Goal: Task Accomplishment & Management: Use online tool/utility

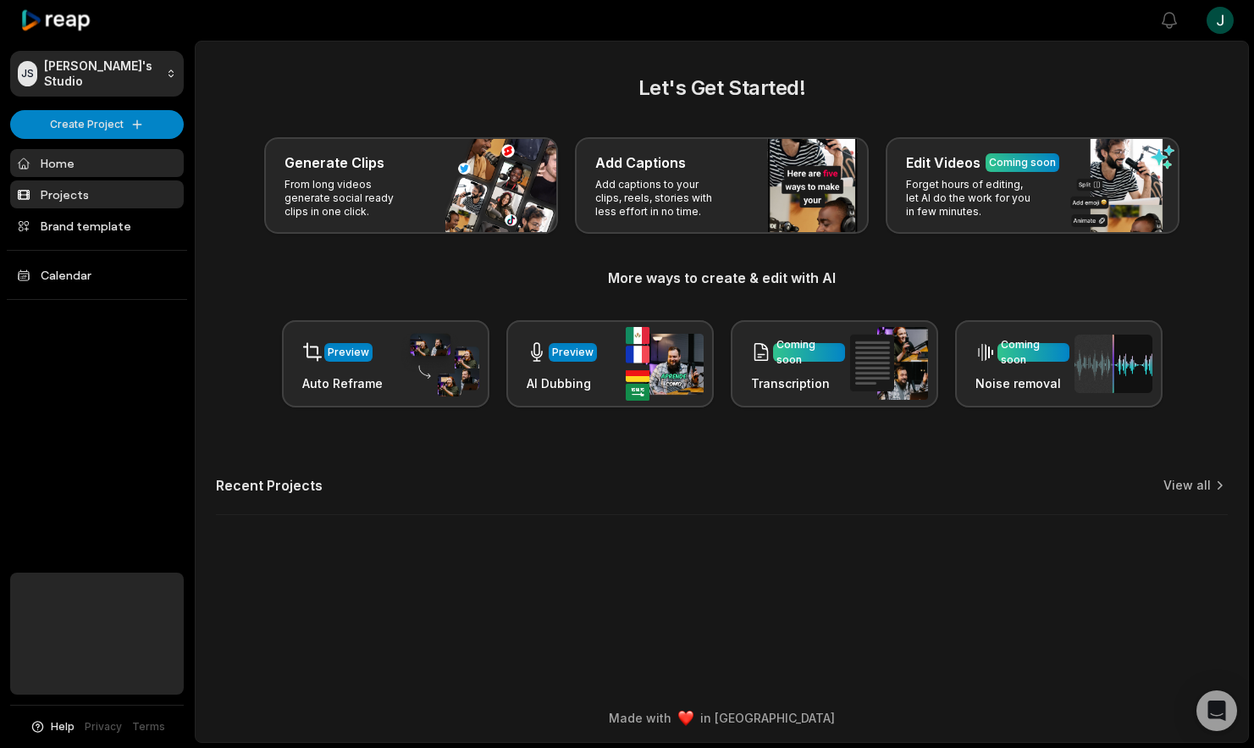
click at [65, 196] on link "Projects" at bounding box center [97, 194] width 174 height 28
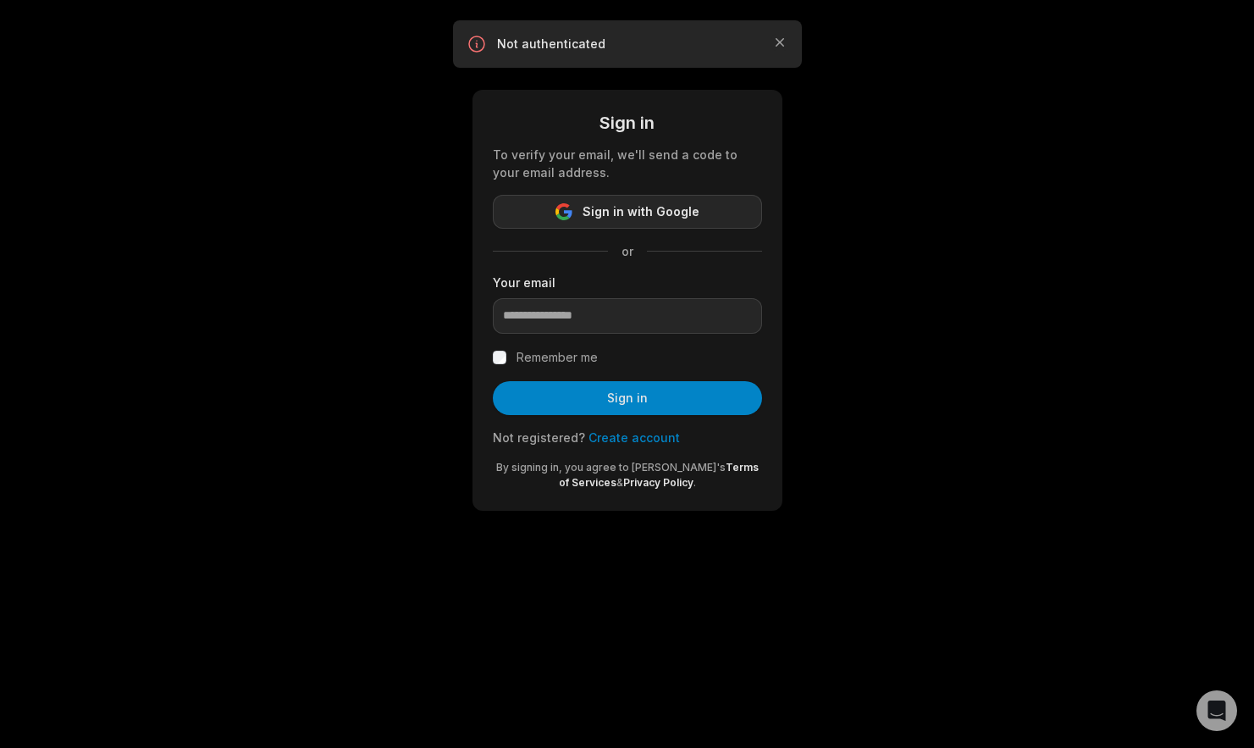
click at [600, 209] on span "Sign in with Google" at bounding box center [641, 212] width 117 height 20
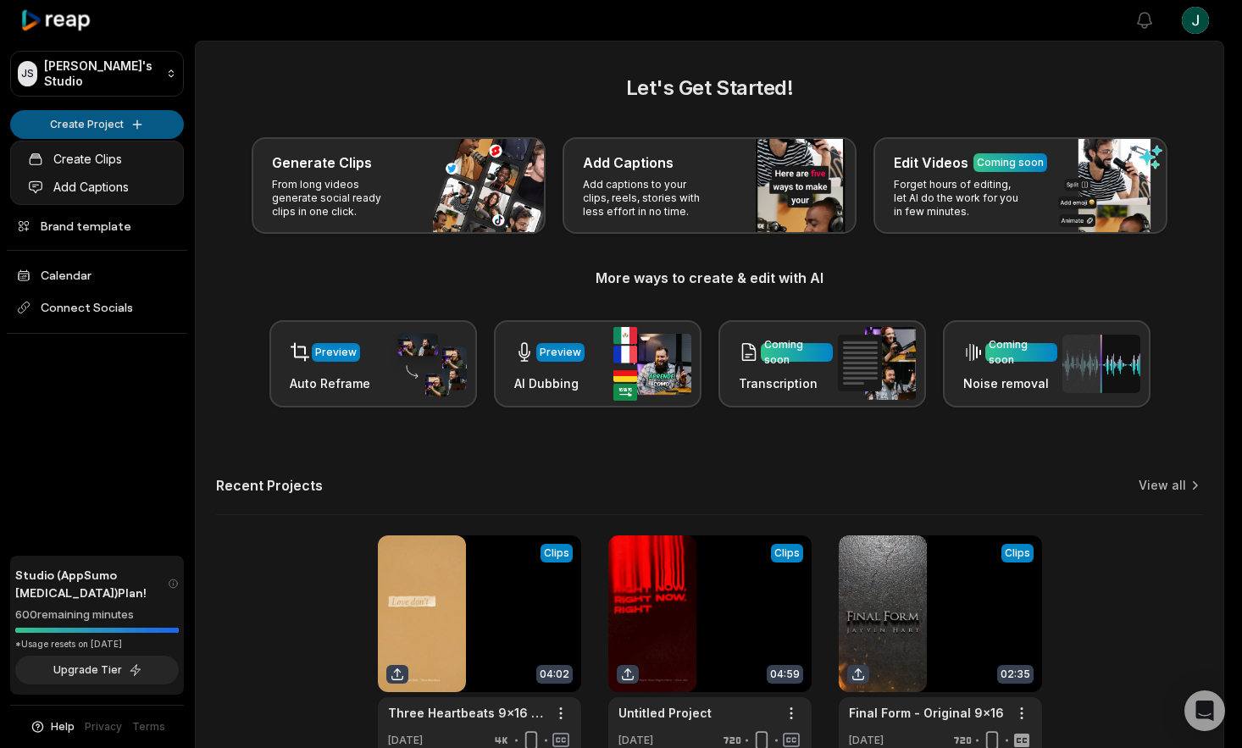
click at [123, 120] on html "JS Jerrod's Studio Create Project Home Projects Brand template Calendar Connect…" at bounding box center [621, 374] width 1242 height 748
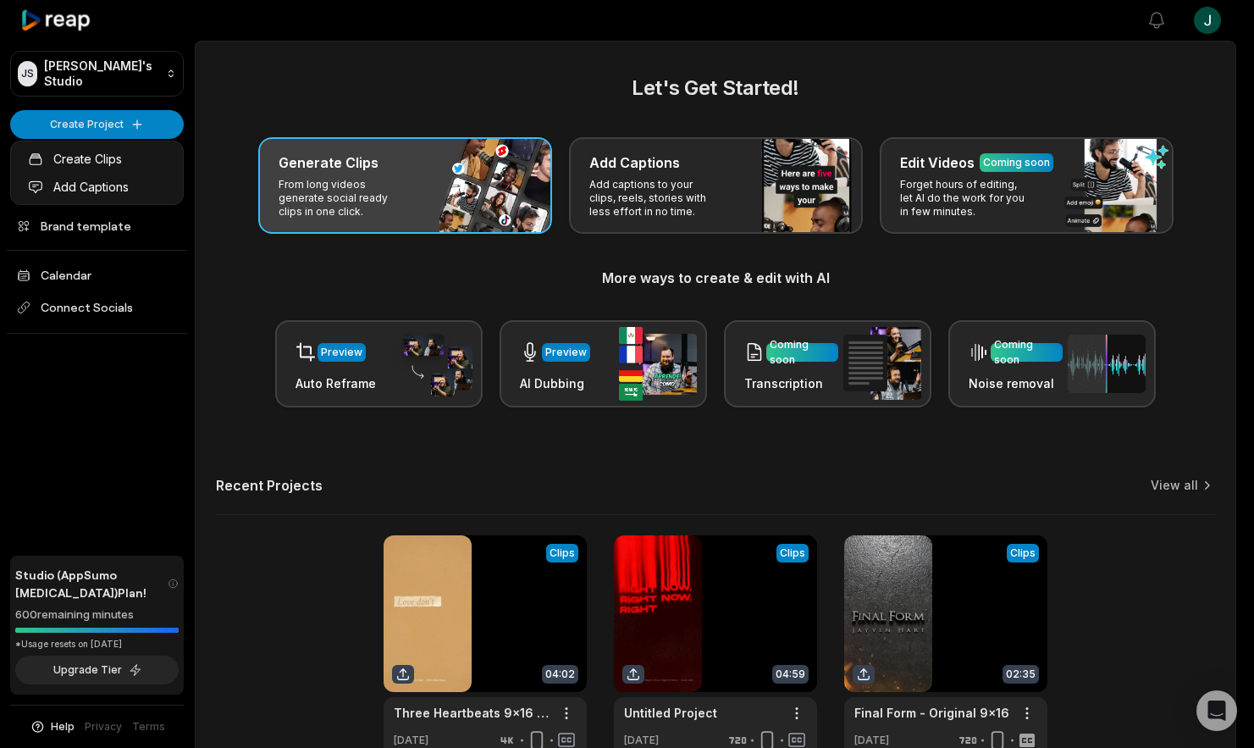
click at [405, 203] on html "JS Jerrod's Studio Create Project Home Projects Brand template Calendar Connect…" at bounding box center [627, 374] width 1254 height 748
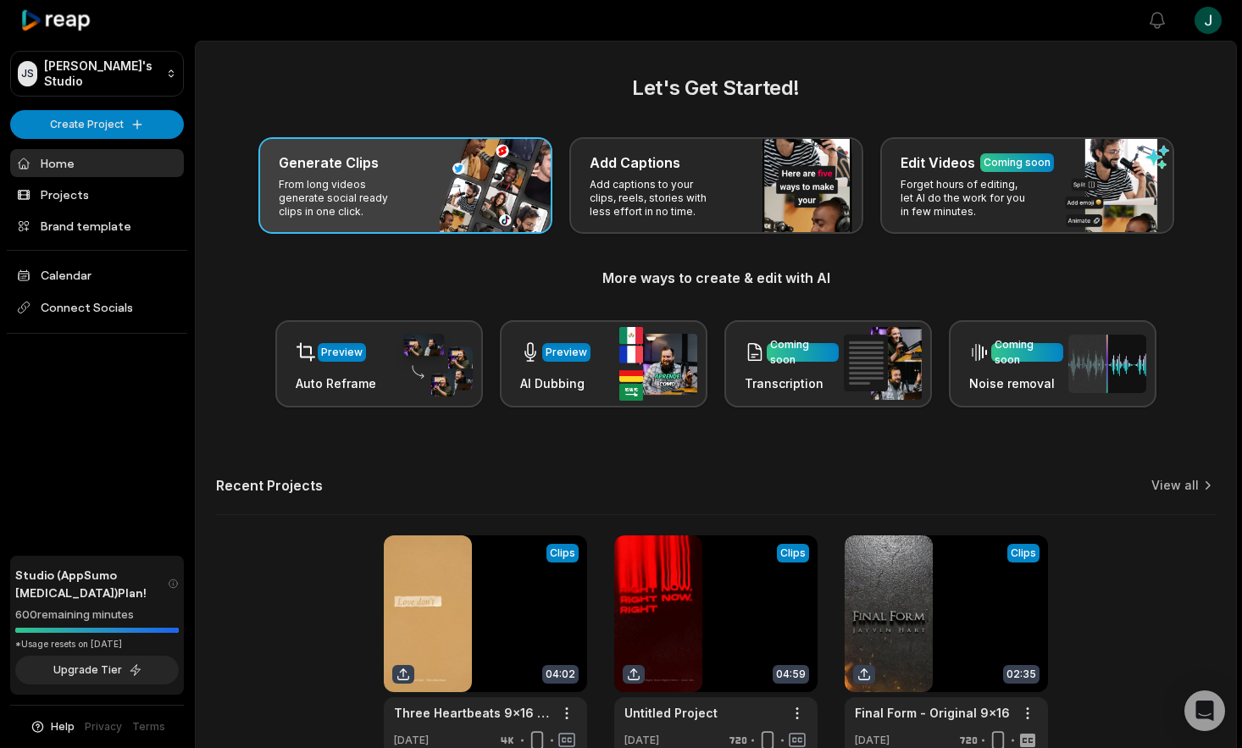
click at [330, 184] on p "From long videos generate social ready clips in one click." at bounding box center [344, 198] width 131 height 41
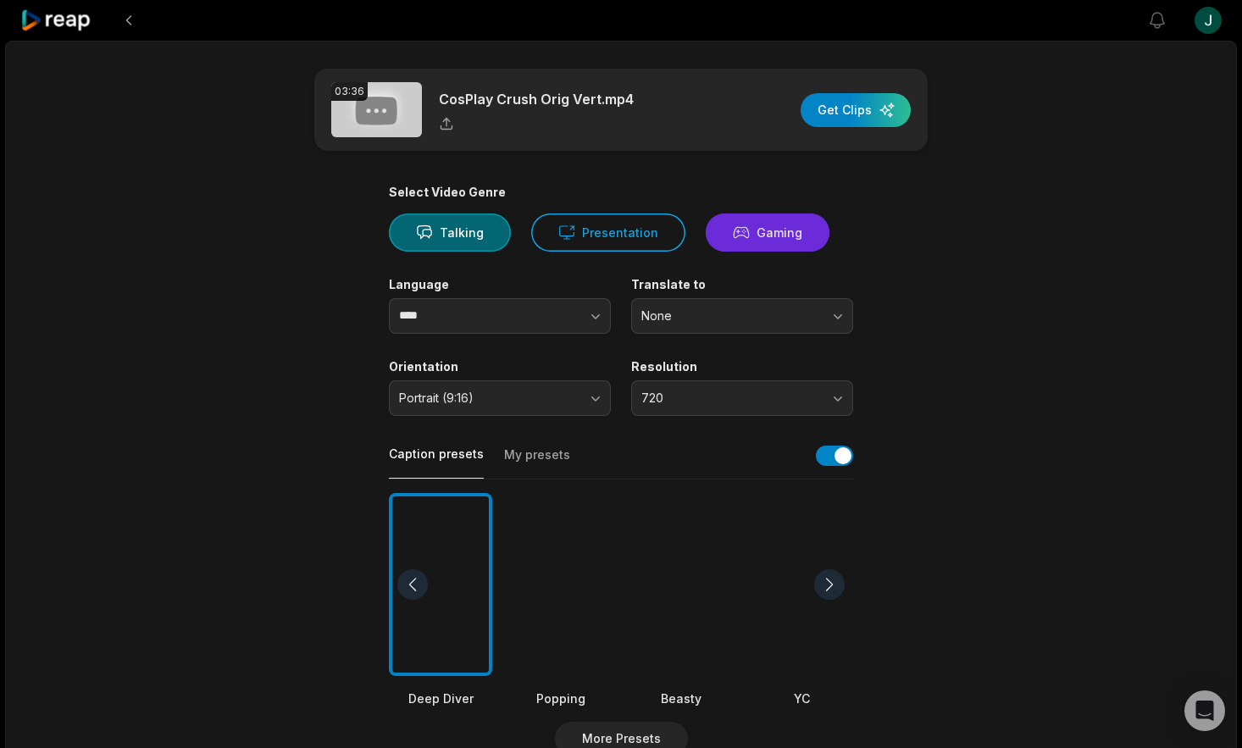
click at [763, 235] on button "Gaming" at bounding box center [767, 232] width 124 height 38
click at [738, 395] on span "720" at bounding box center [730, 397] width 178 height 15
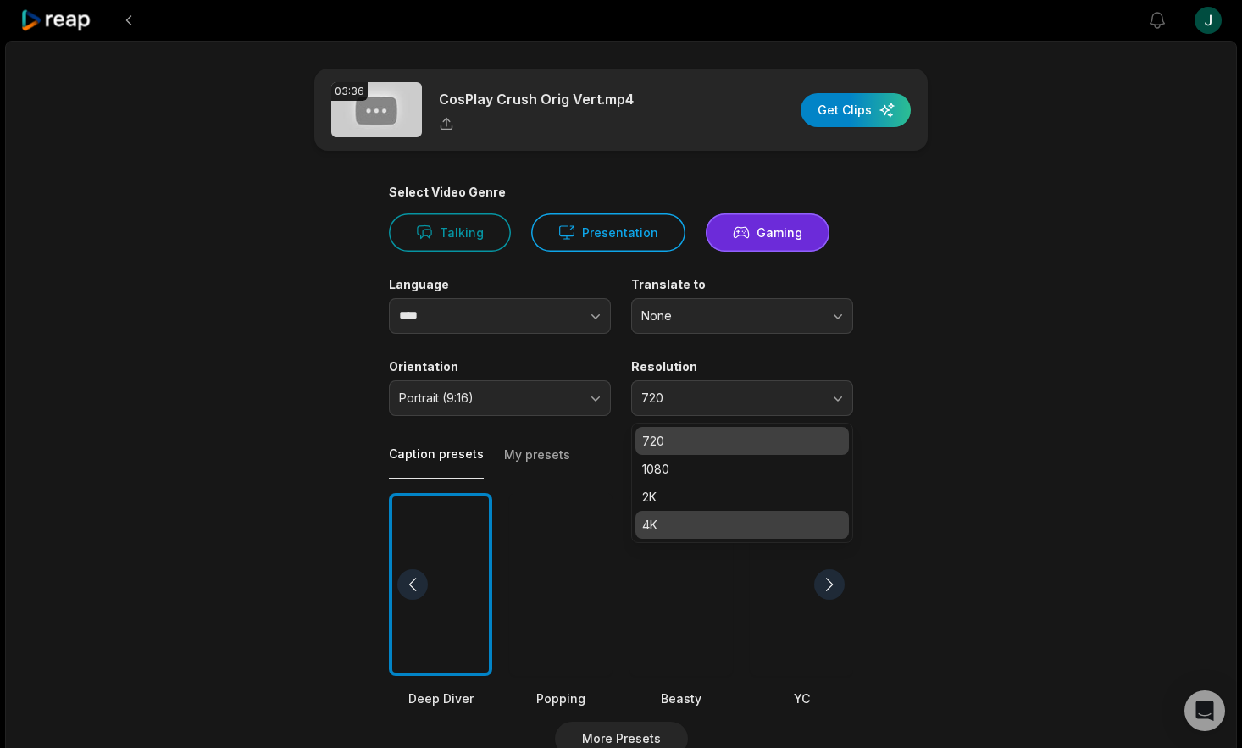
click at [670, 528] on p "4K" at bounding box center [742, 525] width 200 height 18
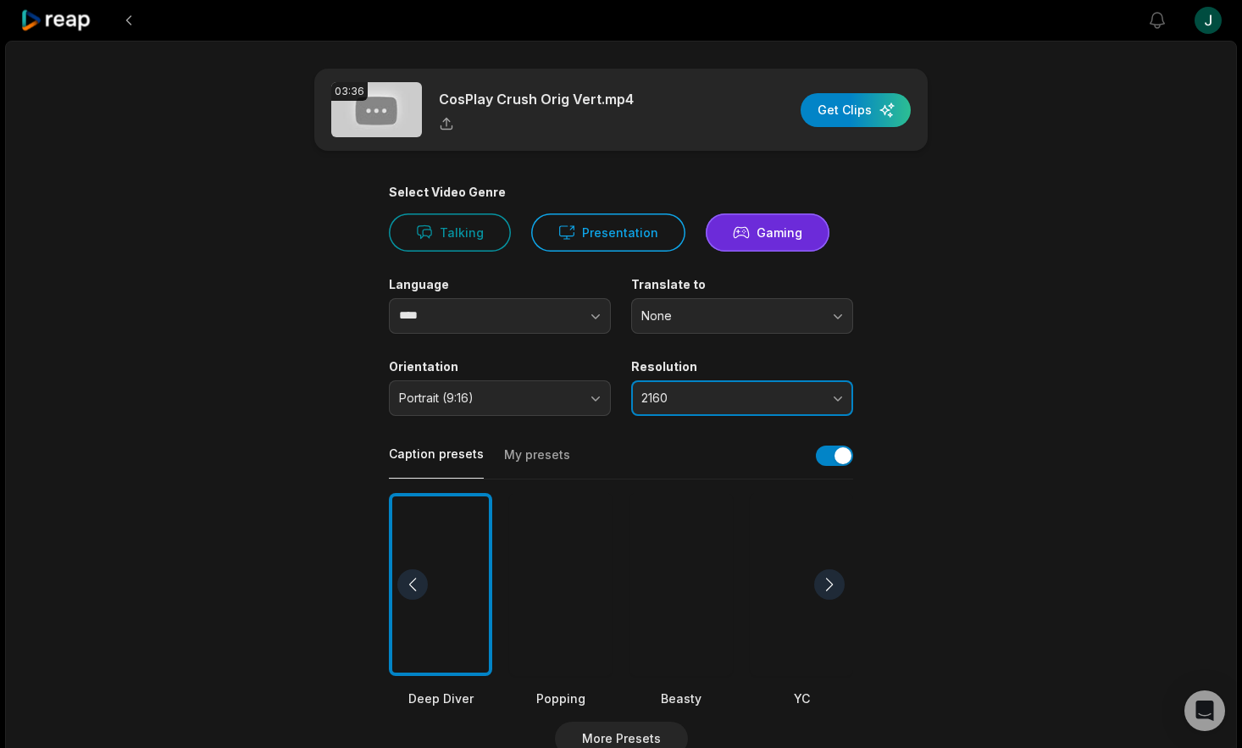
click at [822, 397] on button "2160" at bounding box center [742, 398] width 222 height 36
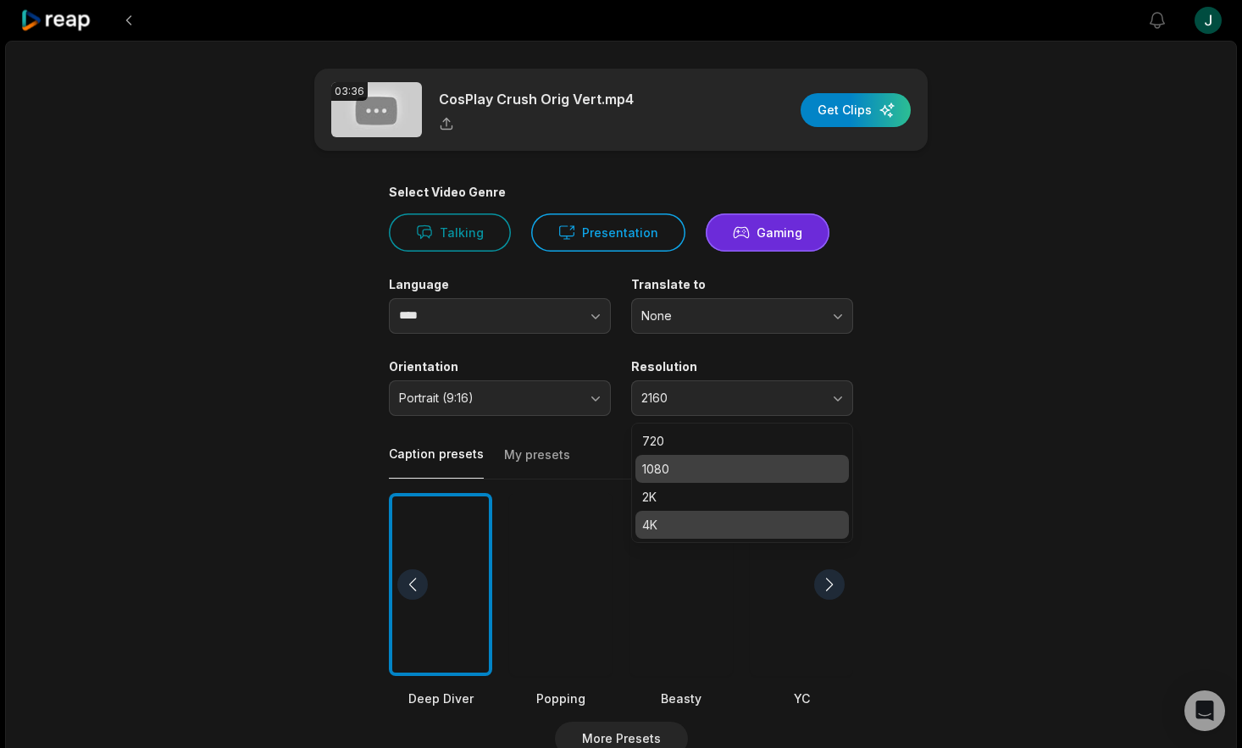
click at [678, 471] on p "1080" at bounding box center [742, 469] width 200 height 18
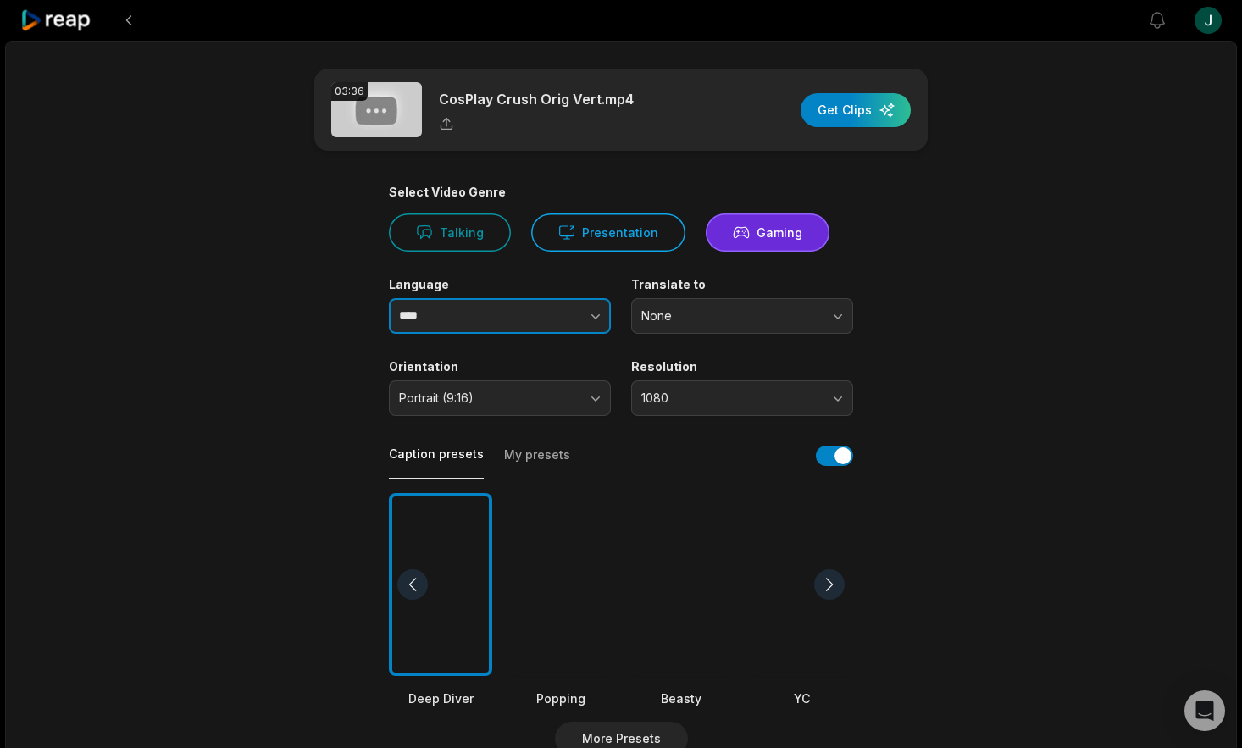
click at [573, 324] on button "button" at bounding box center [562, 316] width 97 height 36
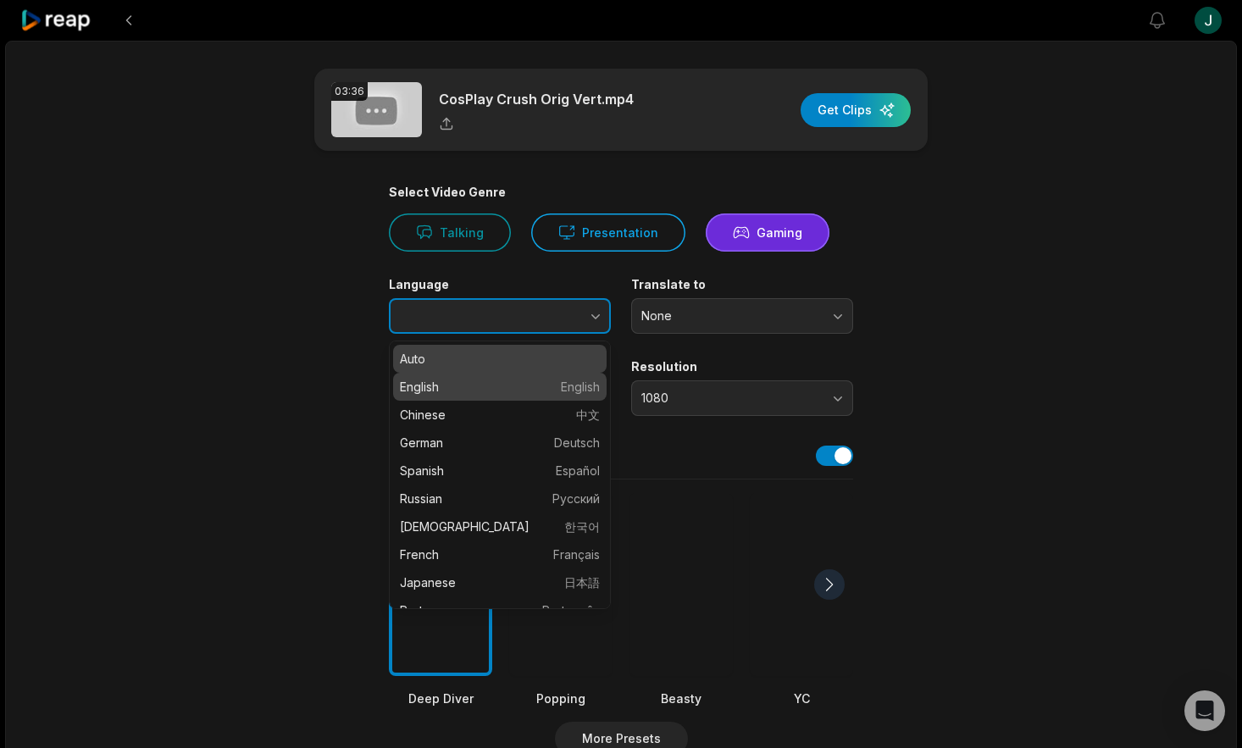
type input "*******"
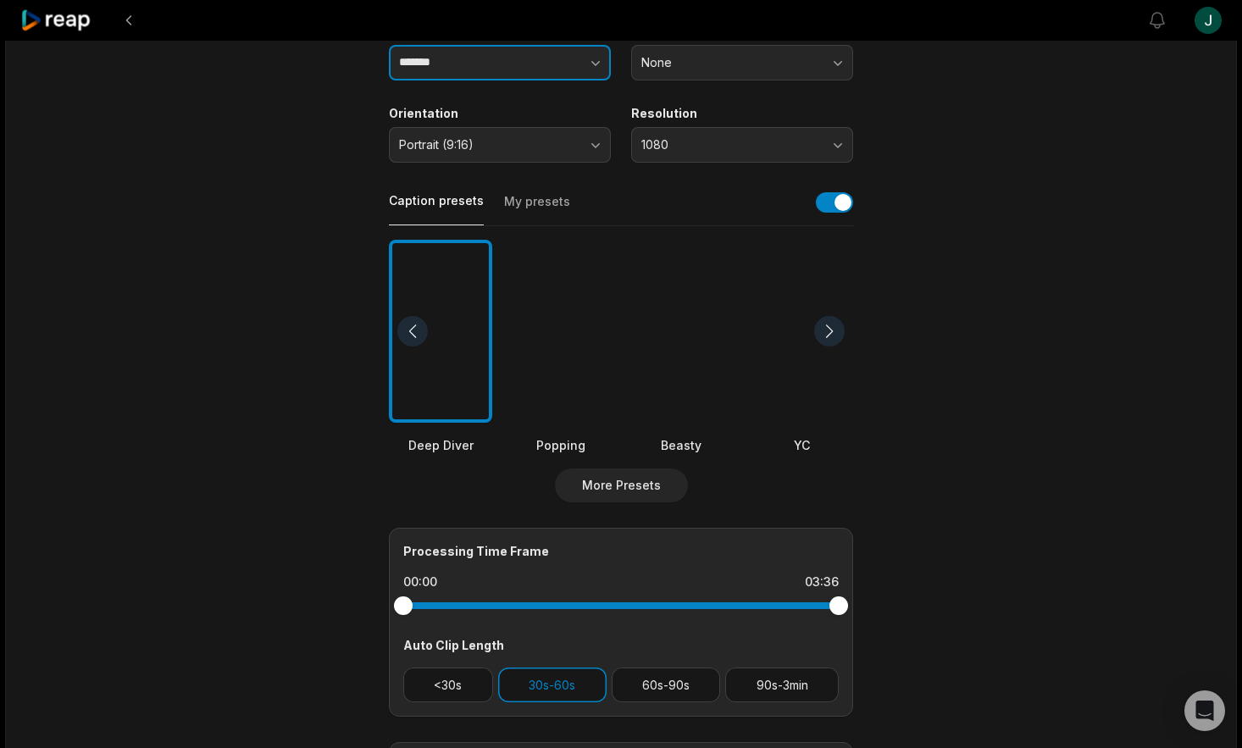
scroll to position [254, 0]
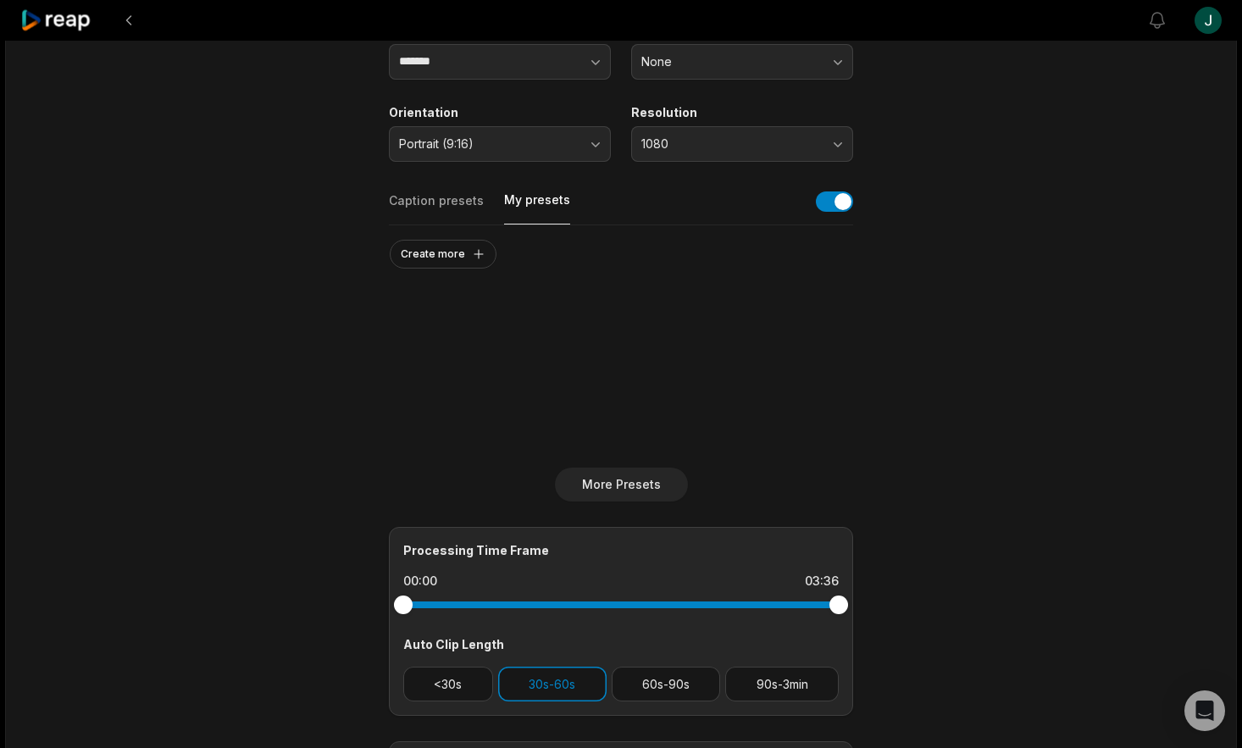
click at [512, 198] on button "My presets" at bounding box center [537, 207] width 66 height 33
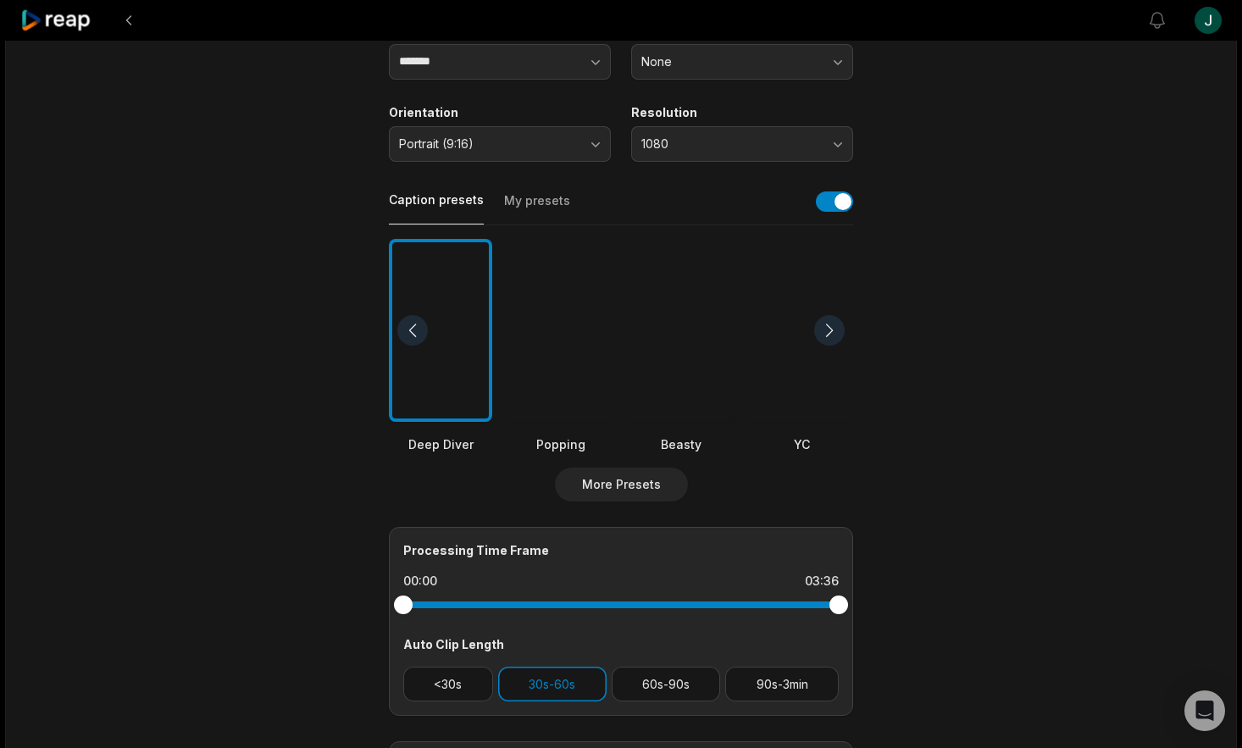
click at [438, 199] on button "Caption presets" at bounding box center [436, 207] width 95 height 33
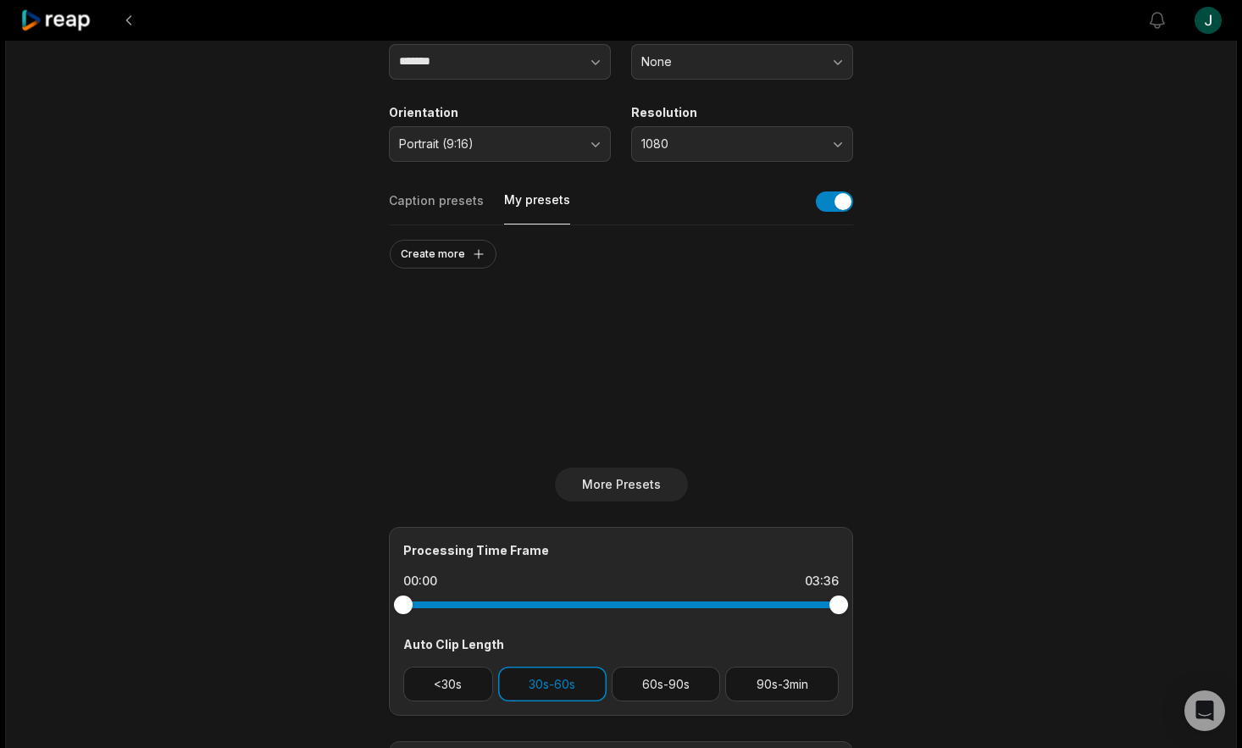
click at [526, 201] on button "My presets" at bounding box center [537, 207] width 66 height 33
click at [461, 255] on button "Create more" at bounding box center [443, 254] width 107 height 29
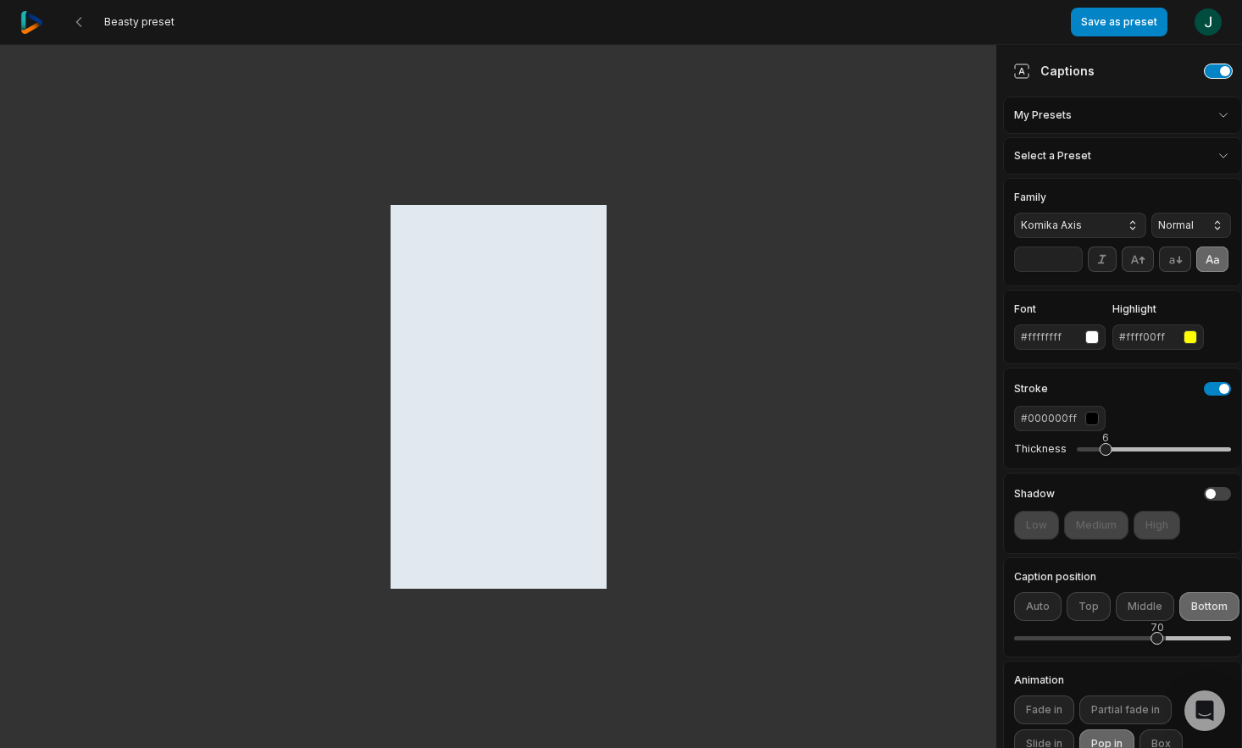
click at [1208, 68] on button "button" at bounding box center [1217, 71] width 27 height 14
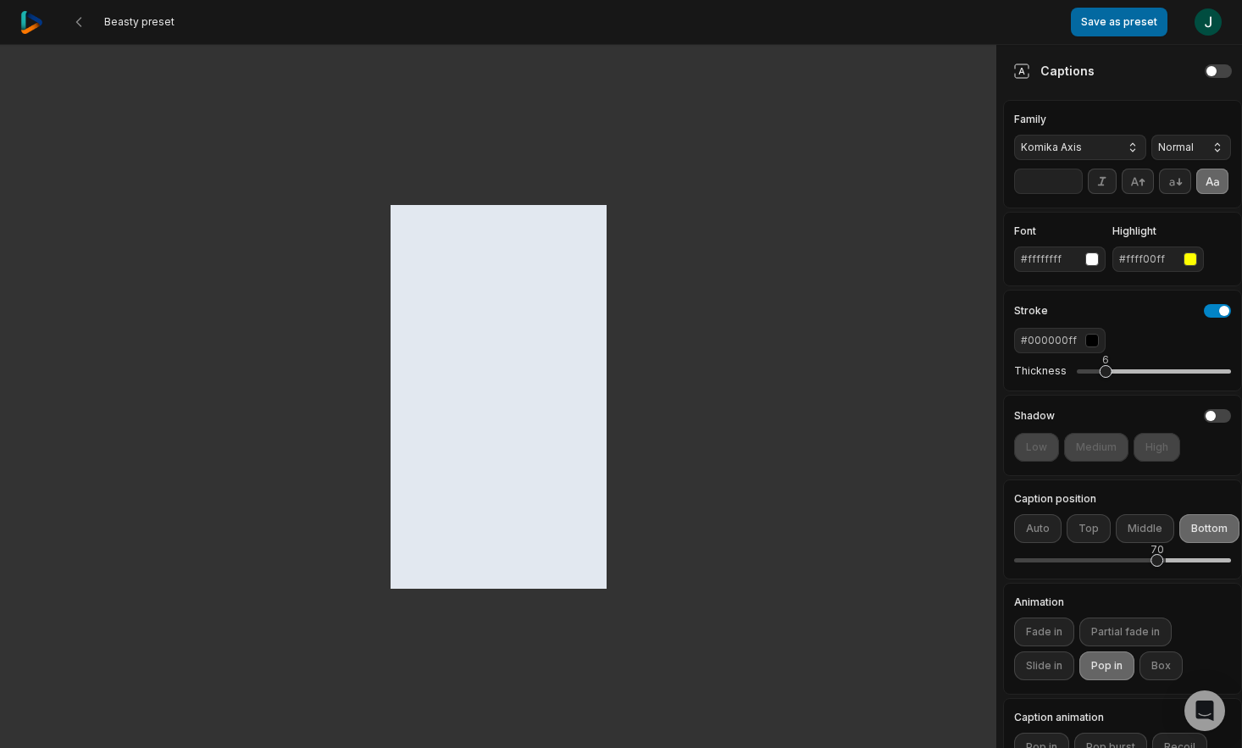
click at [1109, 19] on button "Save as preset" at bounding box center [1118, 22] width 97 height 29
click at [136, 26] on span "Beasty preset" at bounding box center [139, 22] width 70 height 14
drag, startPoint x: 200, startPoint y: 20, endPoint x: 99, endPoint y: 25, distance: 100.9
click at [99, 25] on div "Beasty preset" at bounding box center [545, 22] width 1050 height 44
click at [85, 20] on icon at bounding box center [79, 22] width 14 height 14
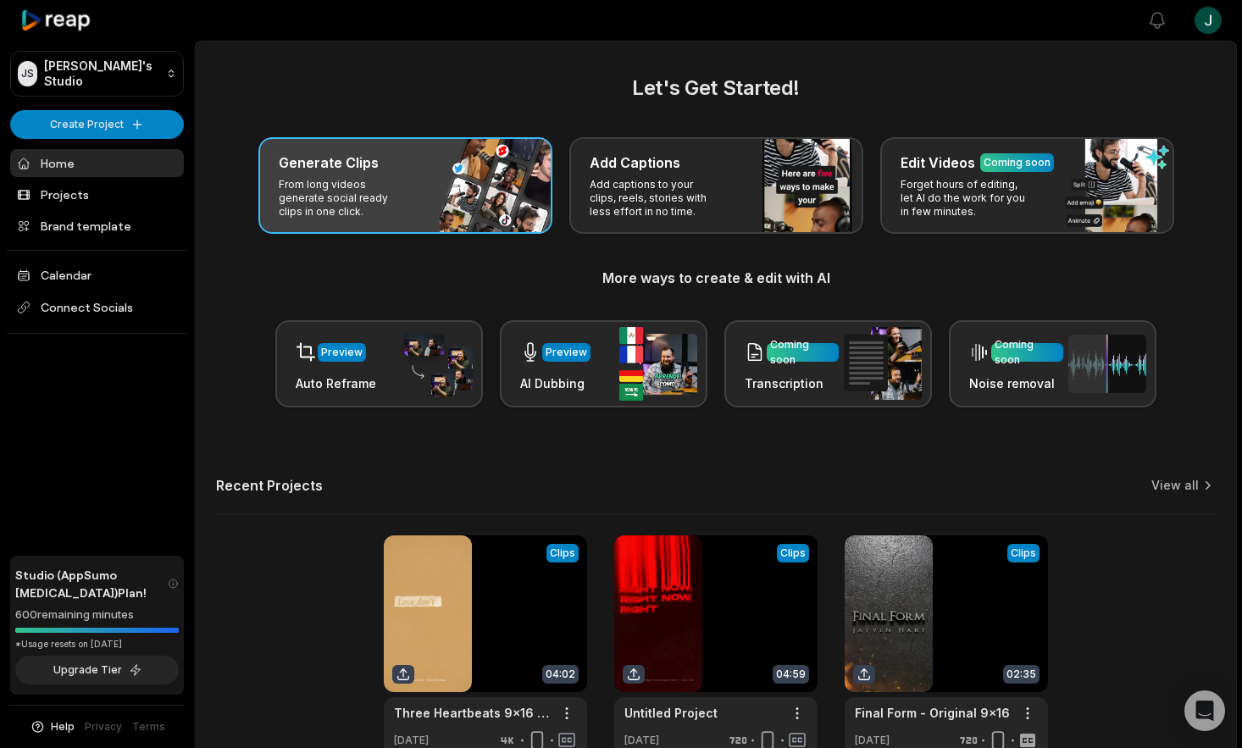
click at [392, 200] on p "From long videos generate social ready clips in one click." at bounding box center [344, 198] width 131 height 41
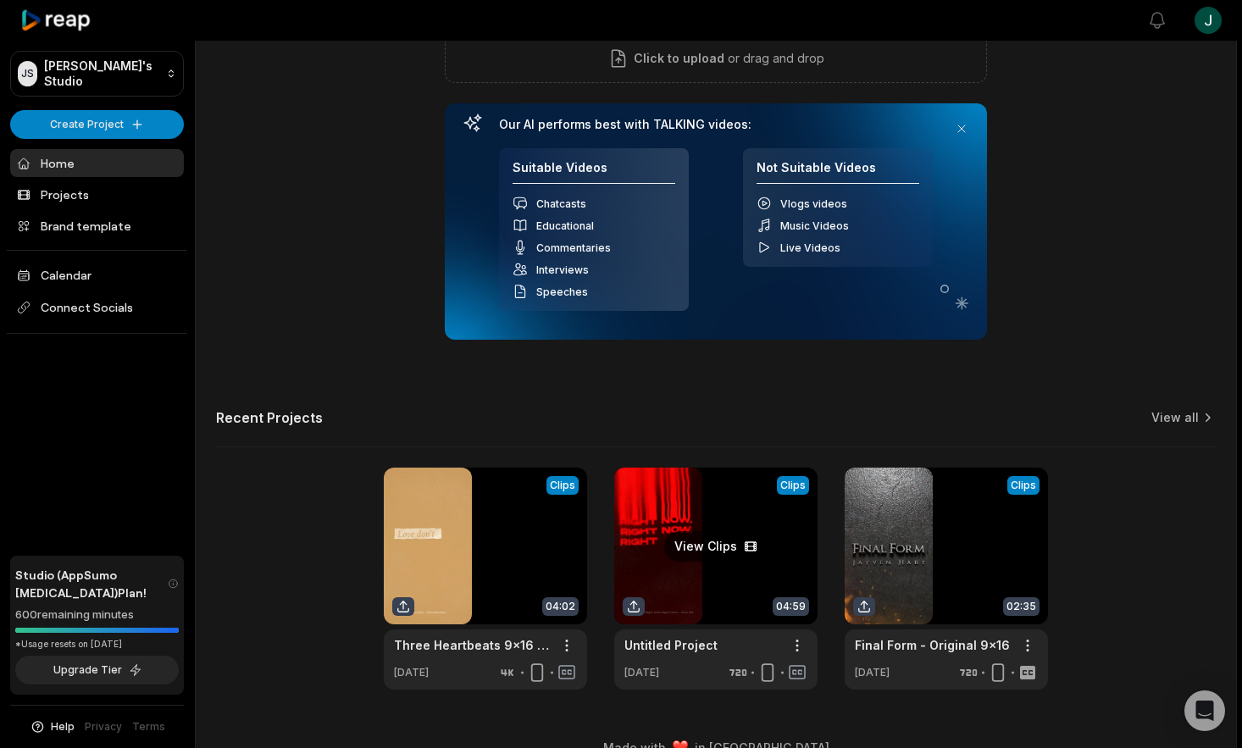
scroll to position [213, 0]
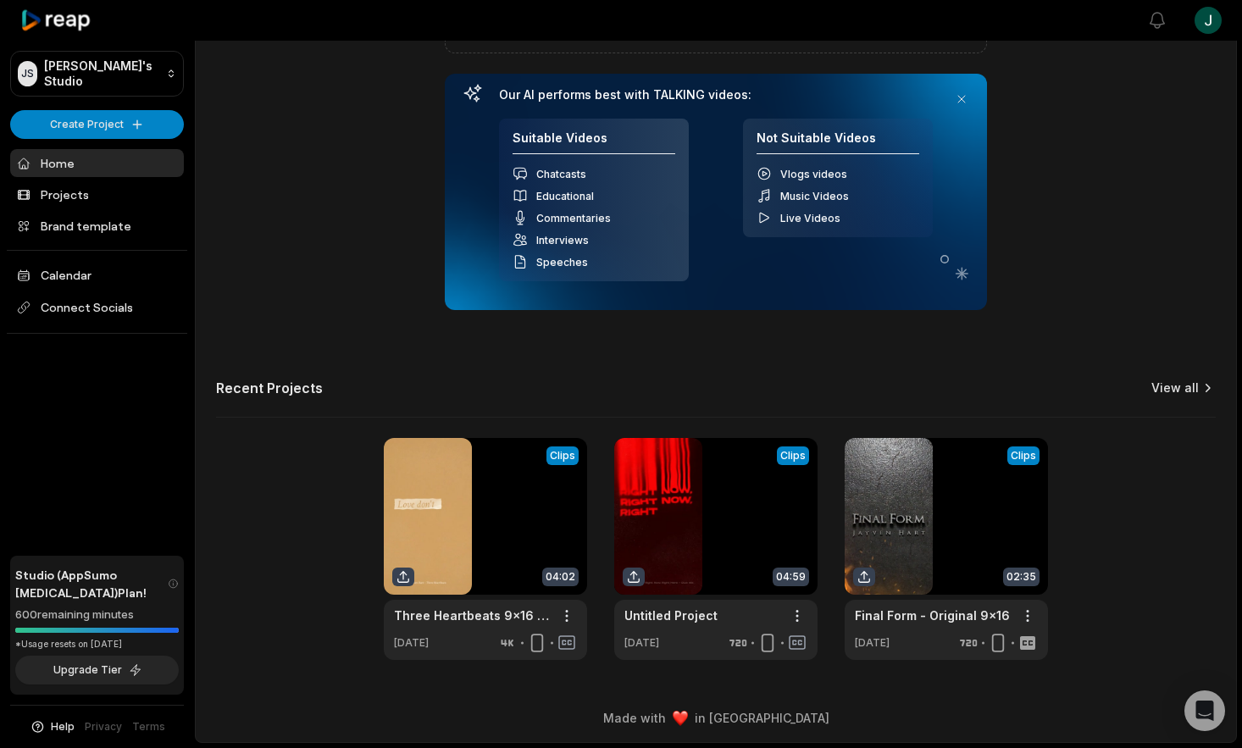
click at [1170, 389] on link "View all" at bounding box center [1174, 387] width 47 height 17
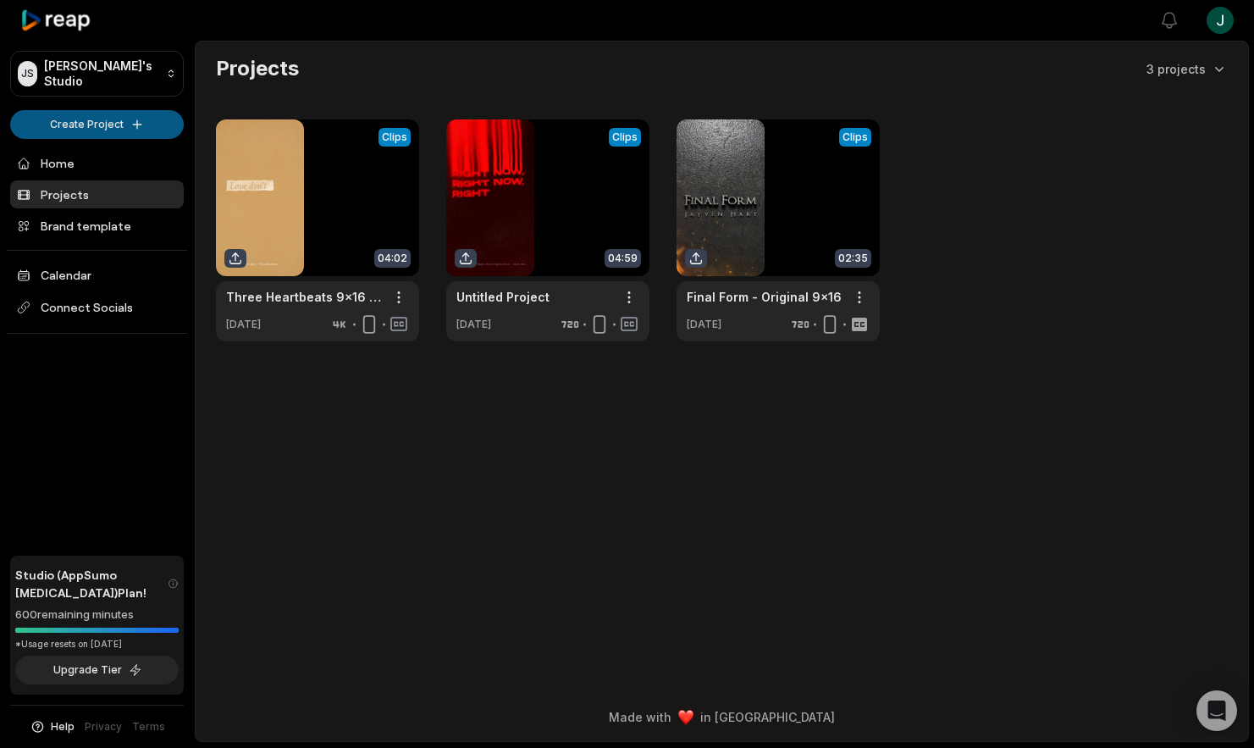
click at [97, 124] on html "JS Jerrod's Studio Create Project Home Projects Brand template Calendar Connect…" at bounding box center [627, 374] width 1254 height 748
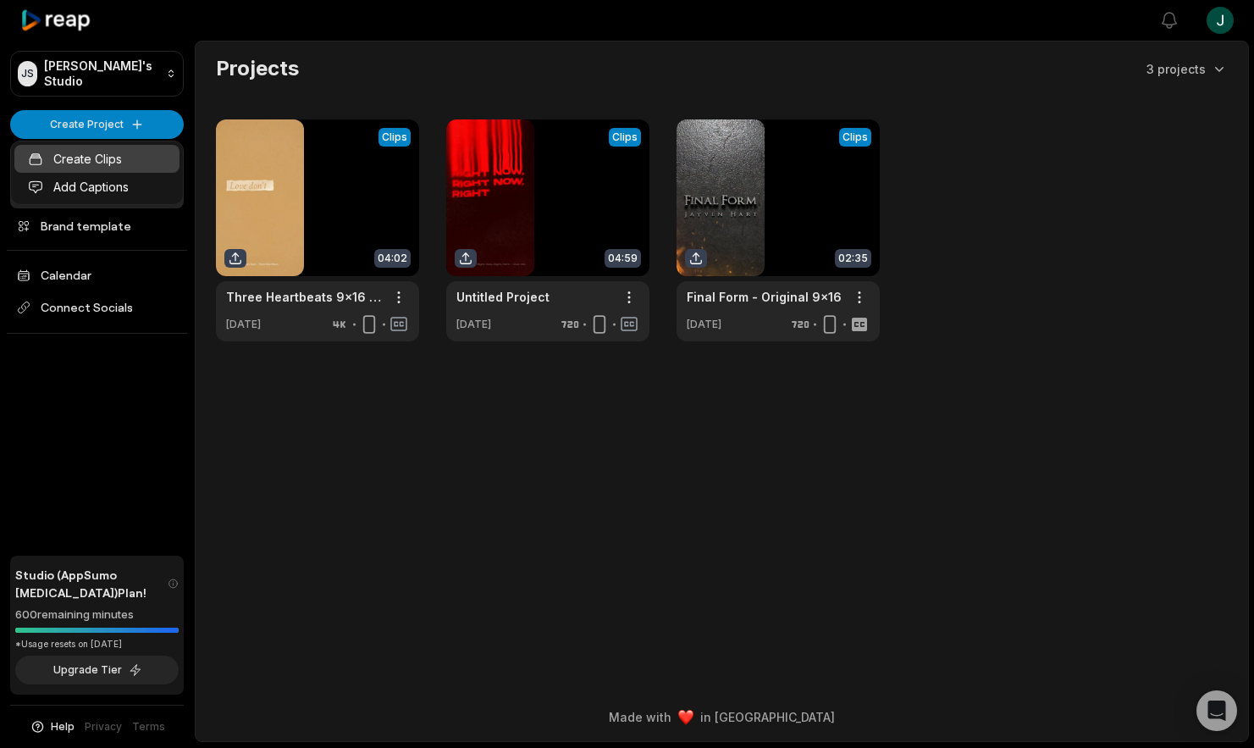
click at [98, 161] on link "Create Clips" at bounding box center [96, 159] width 165 height 28
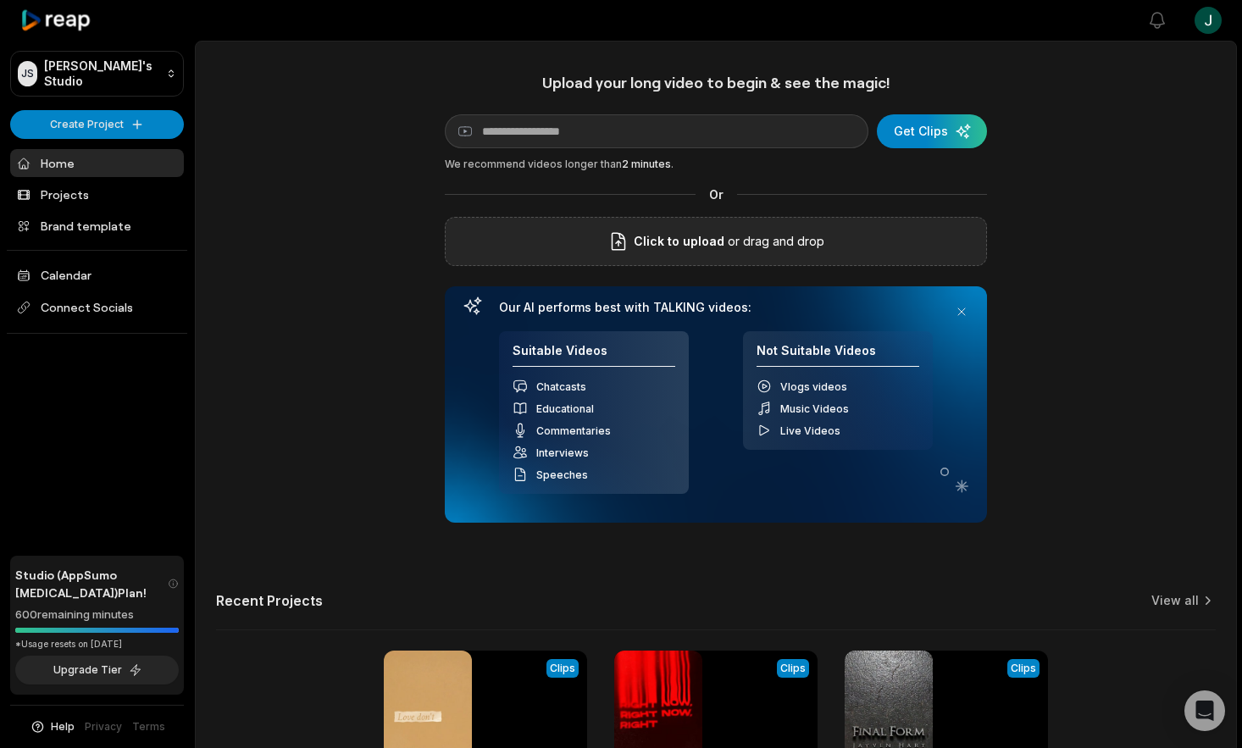
click at [724, 246] on p "or drag and drop" at bounding box center [774, 241] width 100 height 20
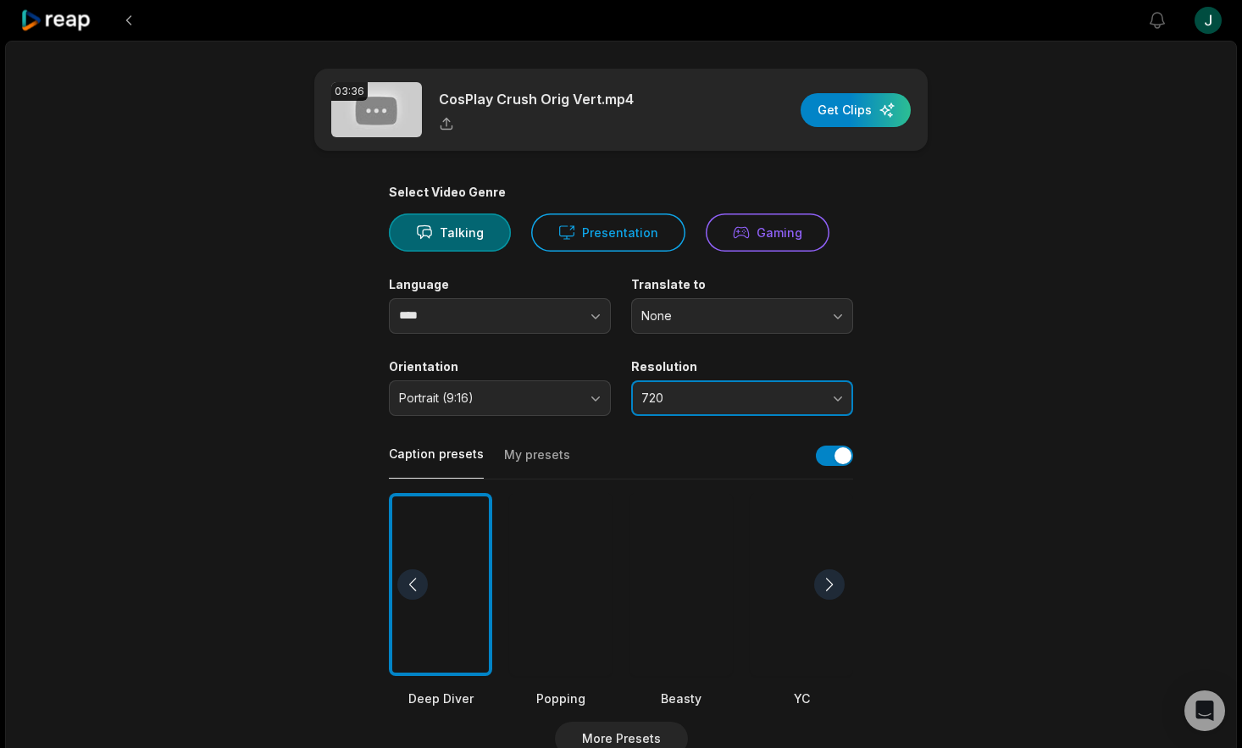
click at [678, 398] on span "720" at bounding box center [730, 397] width 178 height 15
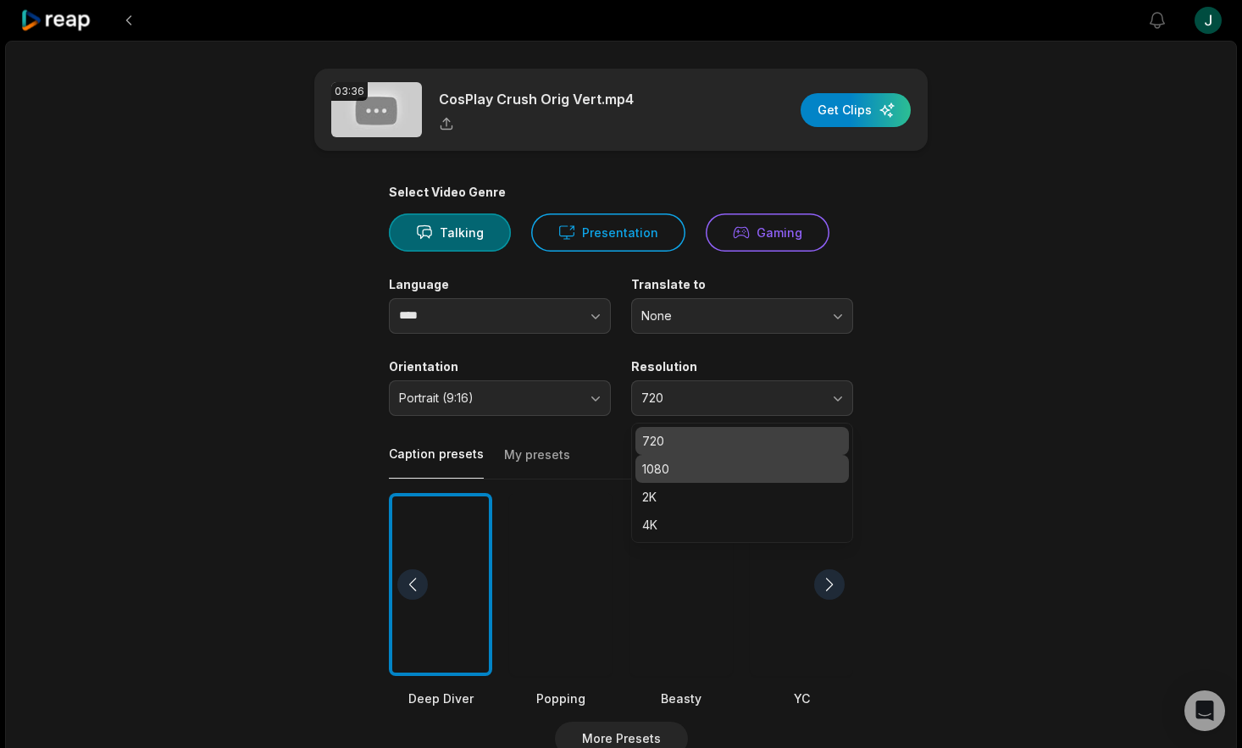
click at [650, 476] on p "1080" at bounding box center [742, 469] width 200 height 18
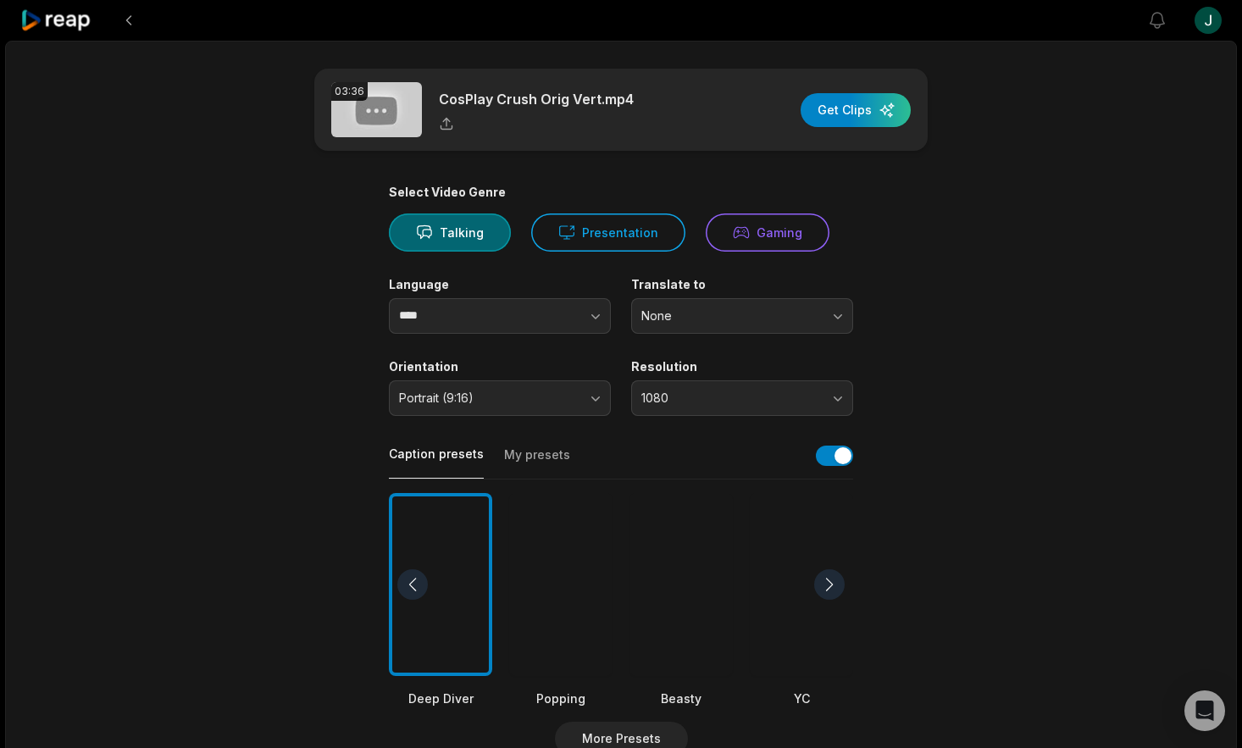
click at [529, 451] on button "My presets" at bounding box center [537, 462] width 66 height 32
click at [418, 451] on button "Caption presets" at bounding box center [436, 461] width 95 height 33
click at [836, 586] on div at bounding box center [829, 584] width 30 height 30
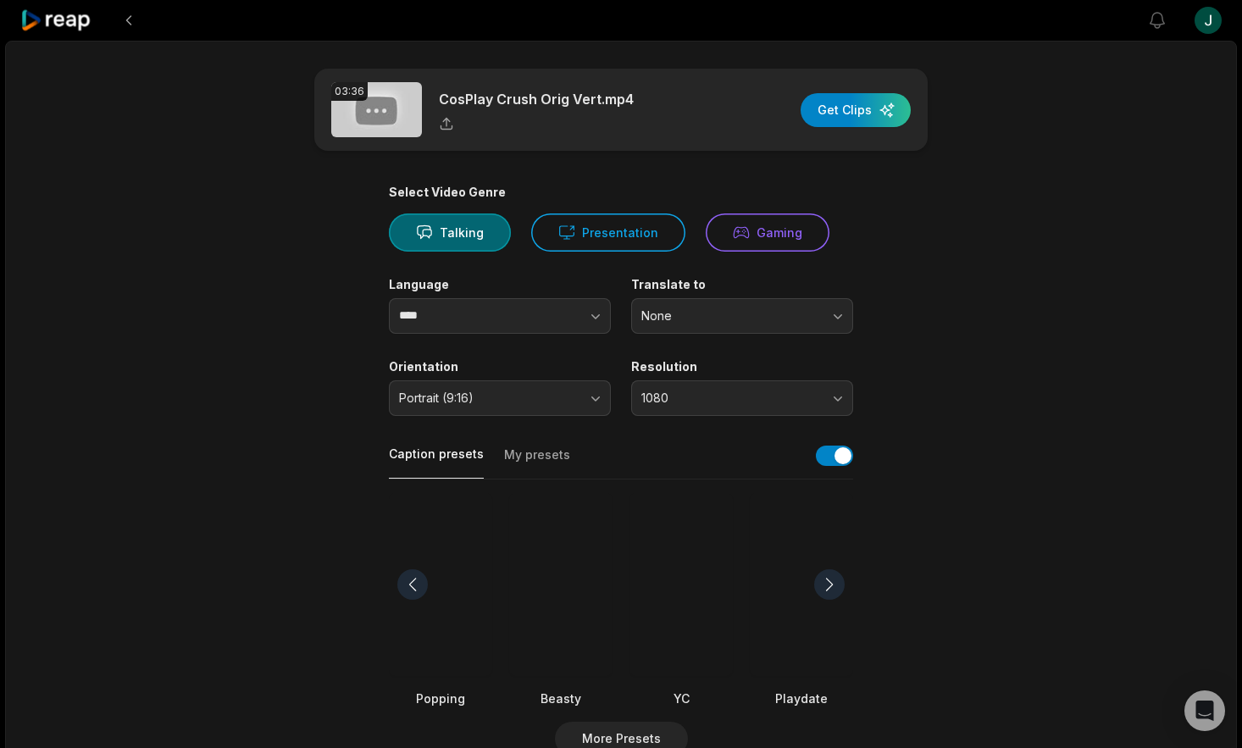
click at [836, 586] on div at bounding box center [829, 584] width 30 height 30
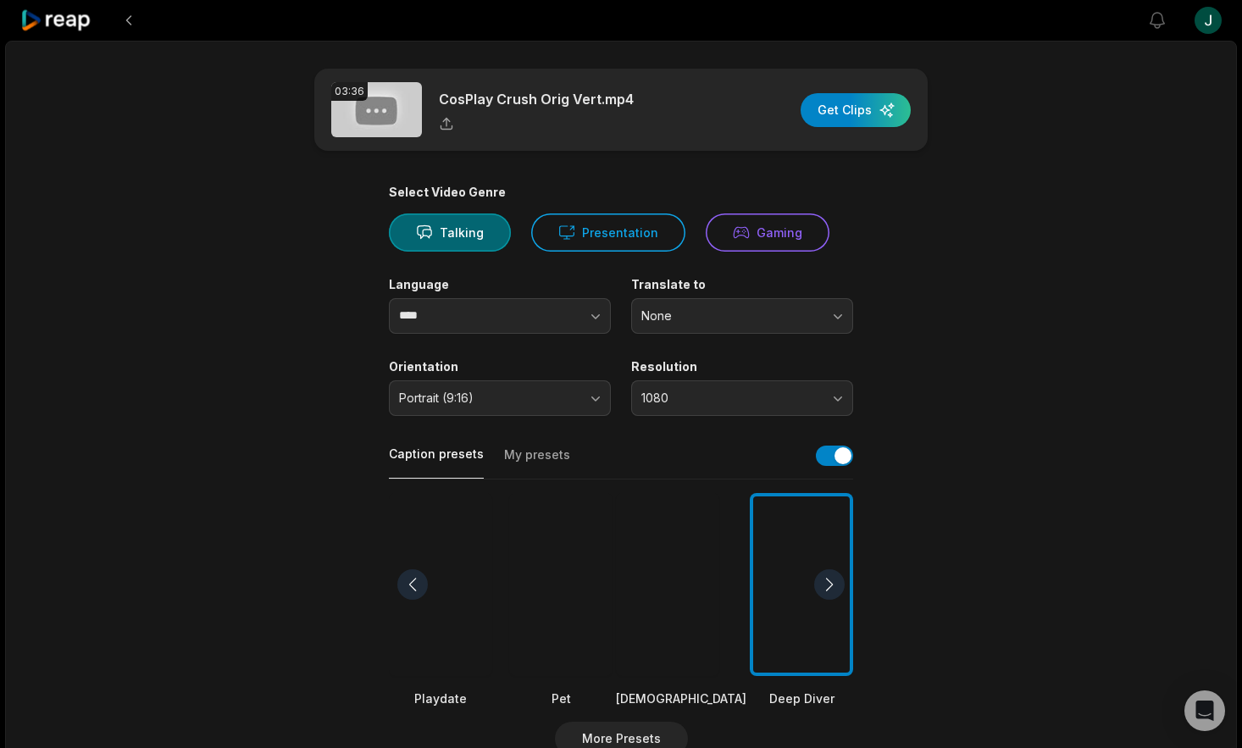
click at [836, 586] on div at bounding box center [829, 584] width 30 height 30
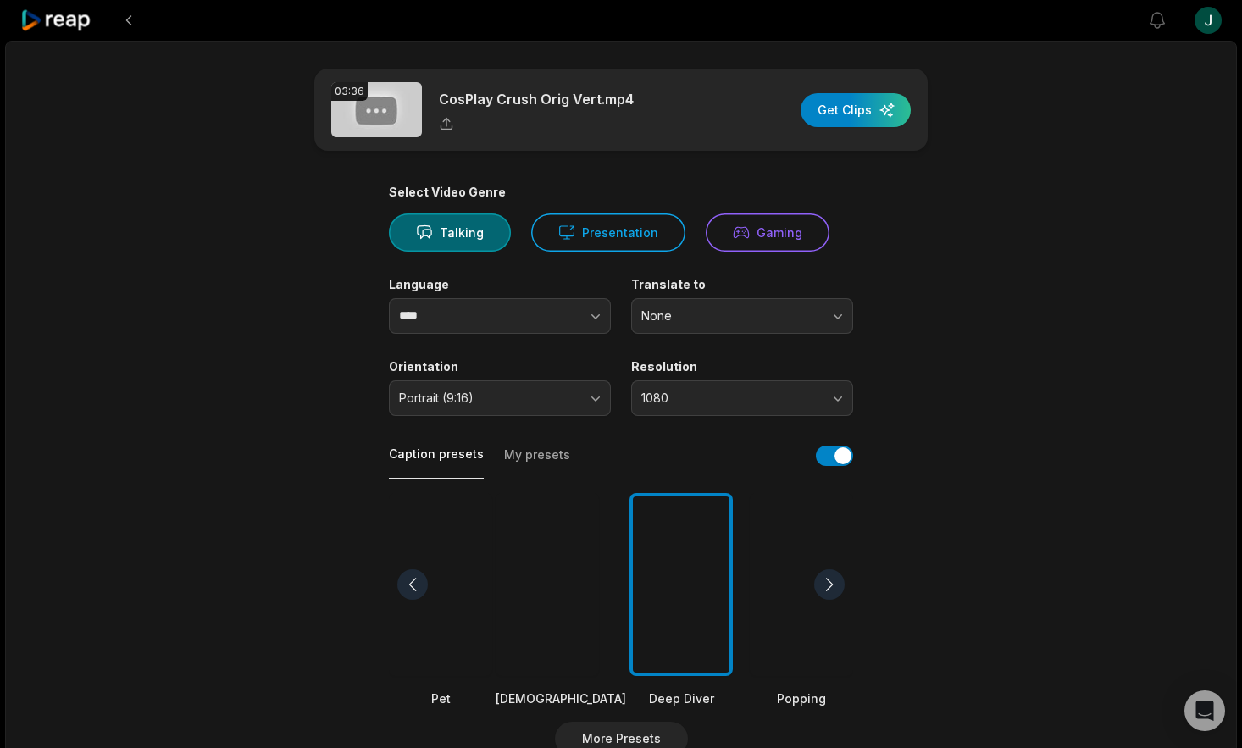
click at [836, 586] on div at bounding box center [829, 584] width 30 height 30
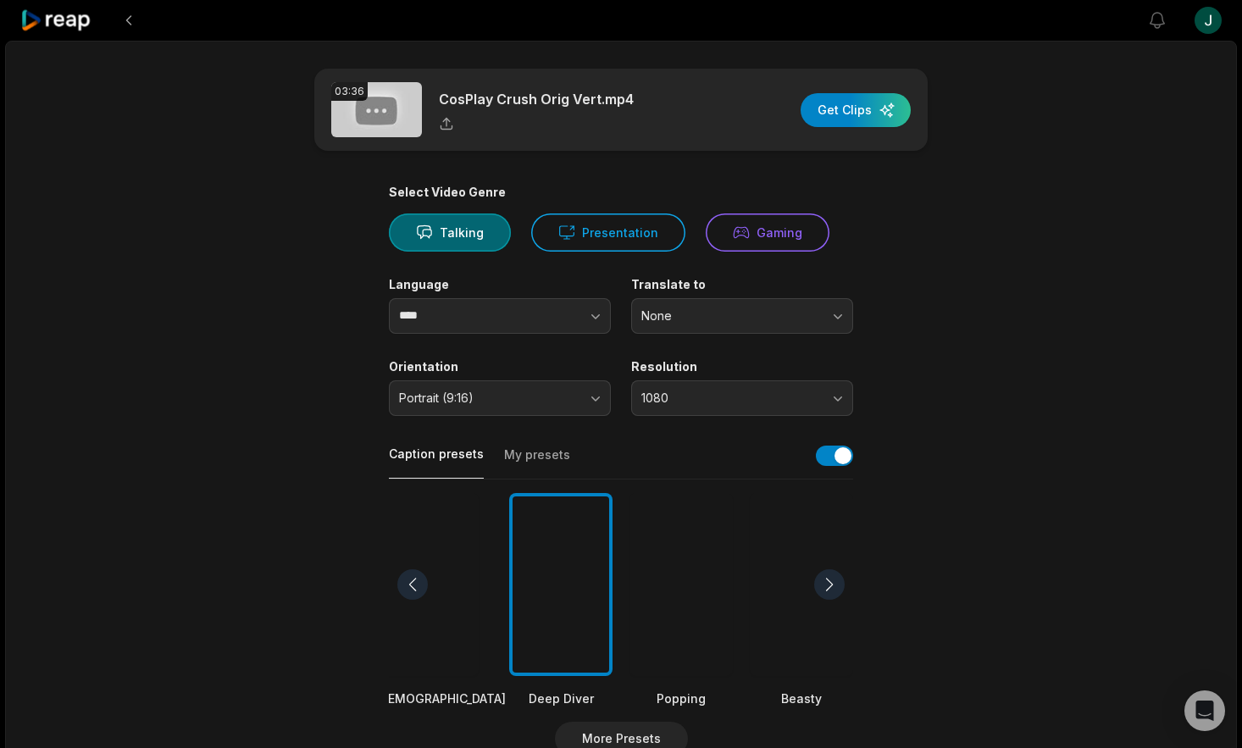
click at [836, 586] on div at bounding box center [829, 584] width 30 height 30
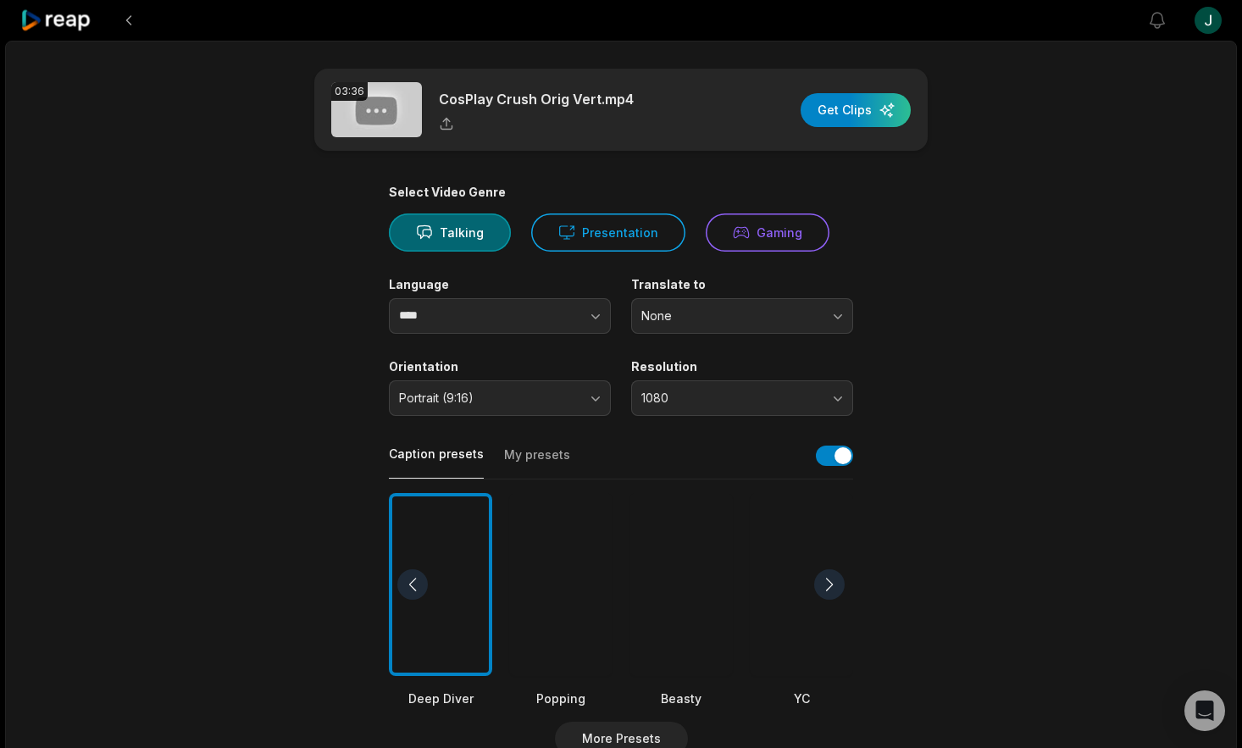
click at [836, 586] on div at bounding box center [829, 584] width 30 height 30
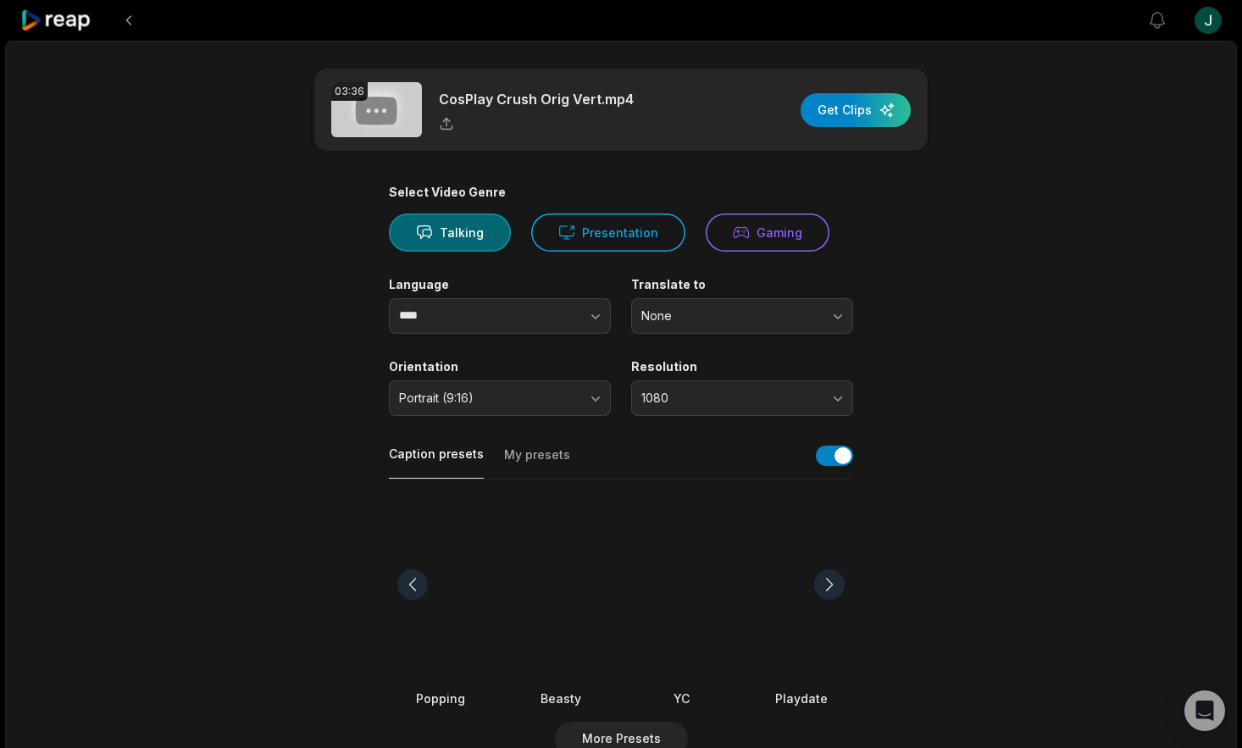
click at [836, 586] on div at bounding box center [829, 584] width 30 height 30
click at [825, 458] on button "button" at bounding box center [834, 455] width 37 height 20
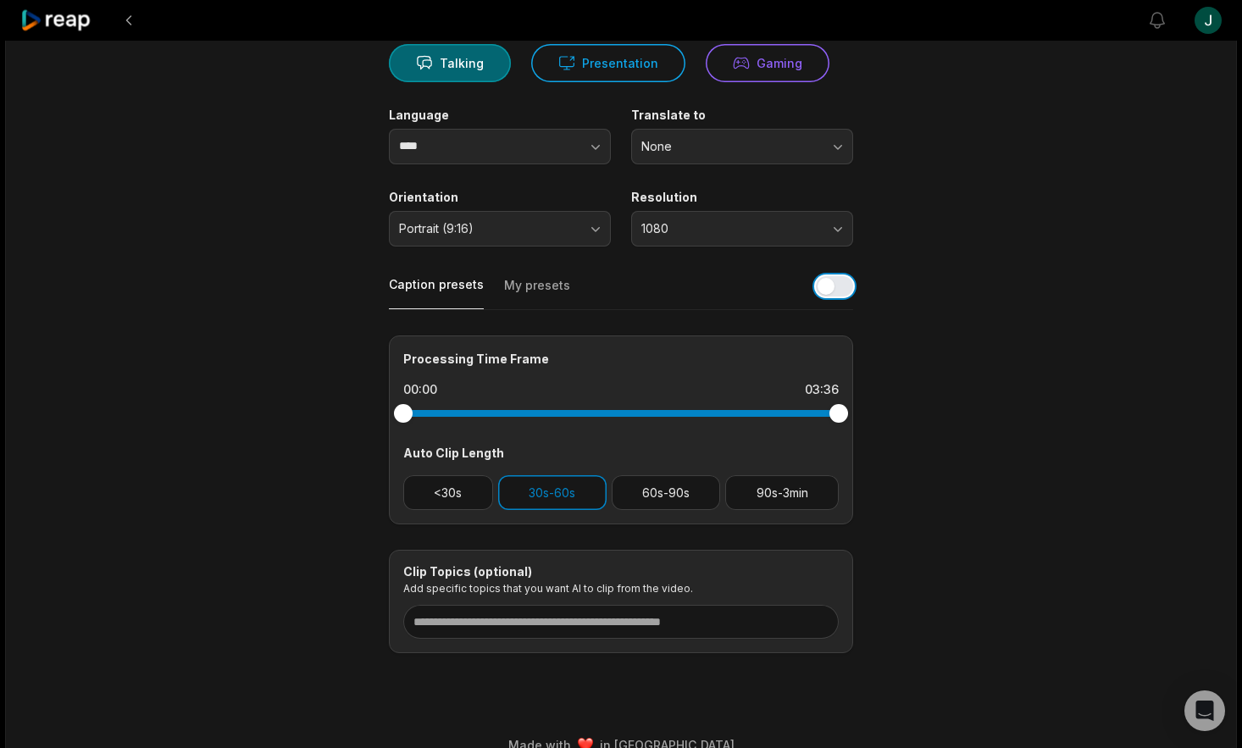
scroll to position [196, 0]
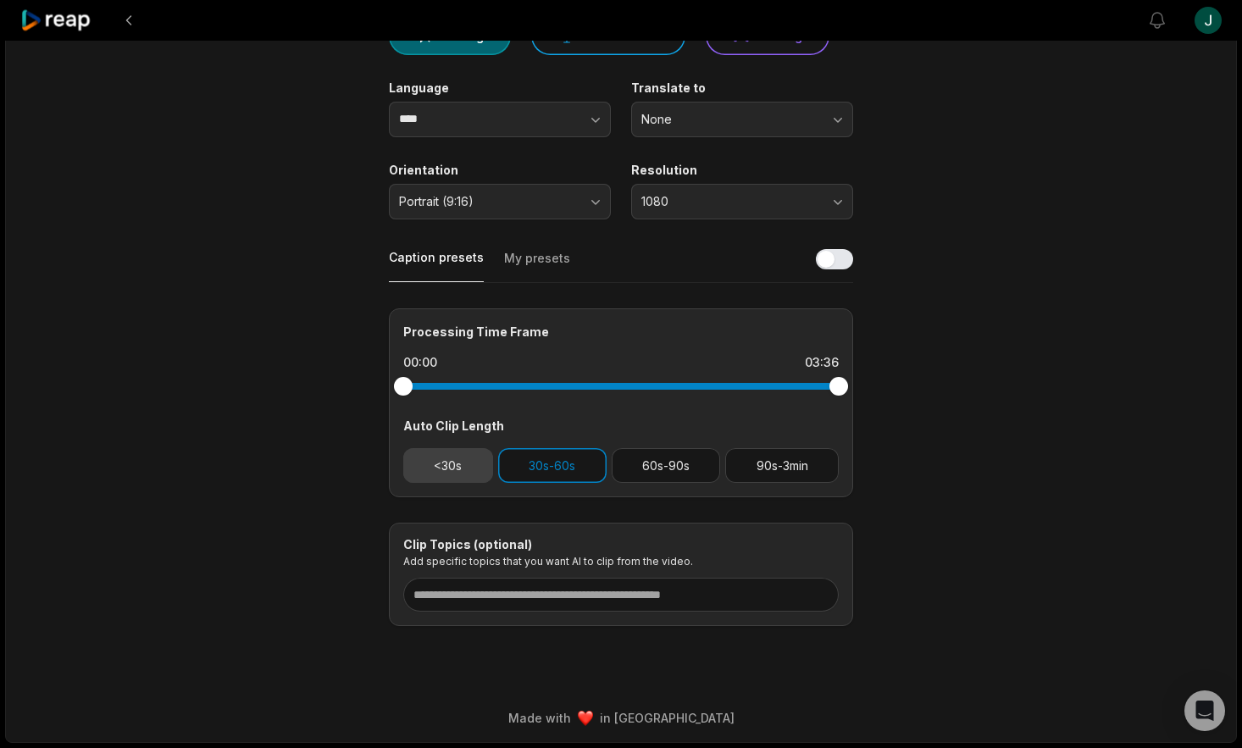
click at [435, 466] on button "<30s" at bounding box center [448, 465] width 90 height 35
click at [448, 462] on button "<30s" at bounding box center [448, 465] width 90 height 35
click at [615, 472] on button "60s-90s" at bounding box center [665, 465] width 109 height 35
click at [661, 469] on button "60s-90s" at bounding box center [665, 465] width 109 height 35
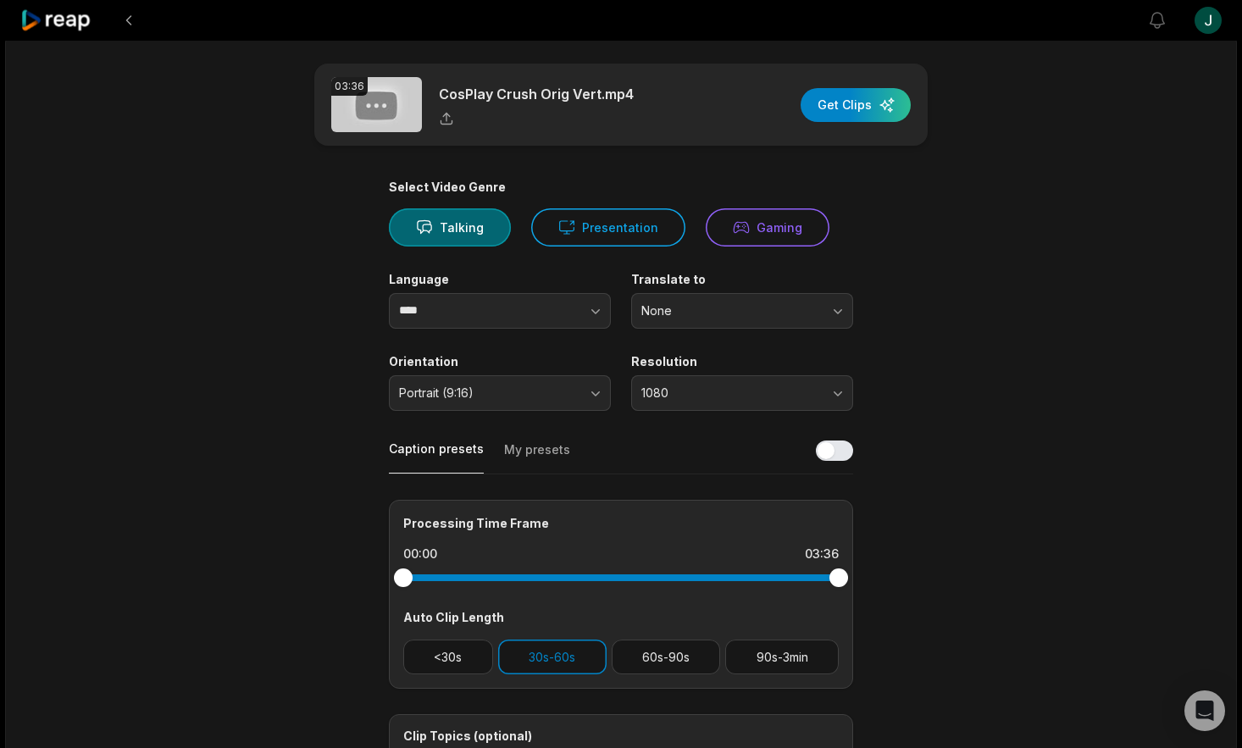
scroll to position [0, 0]
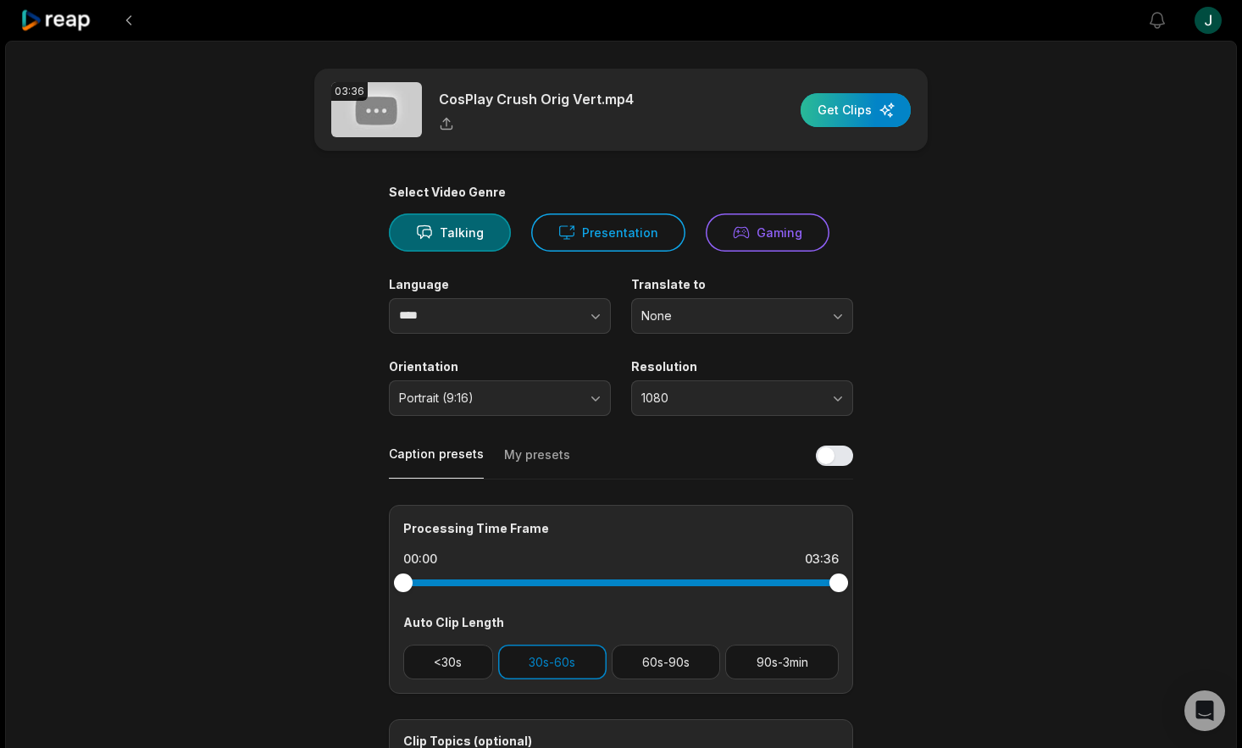
click at [843, 106] on div "button" at bounding box center [855, 110] width 110 height 34
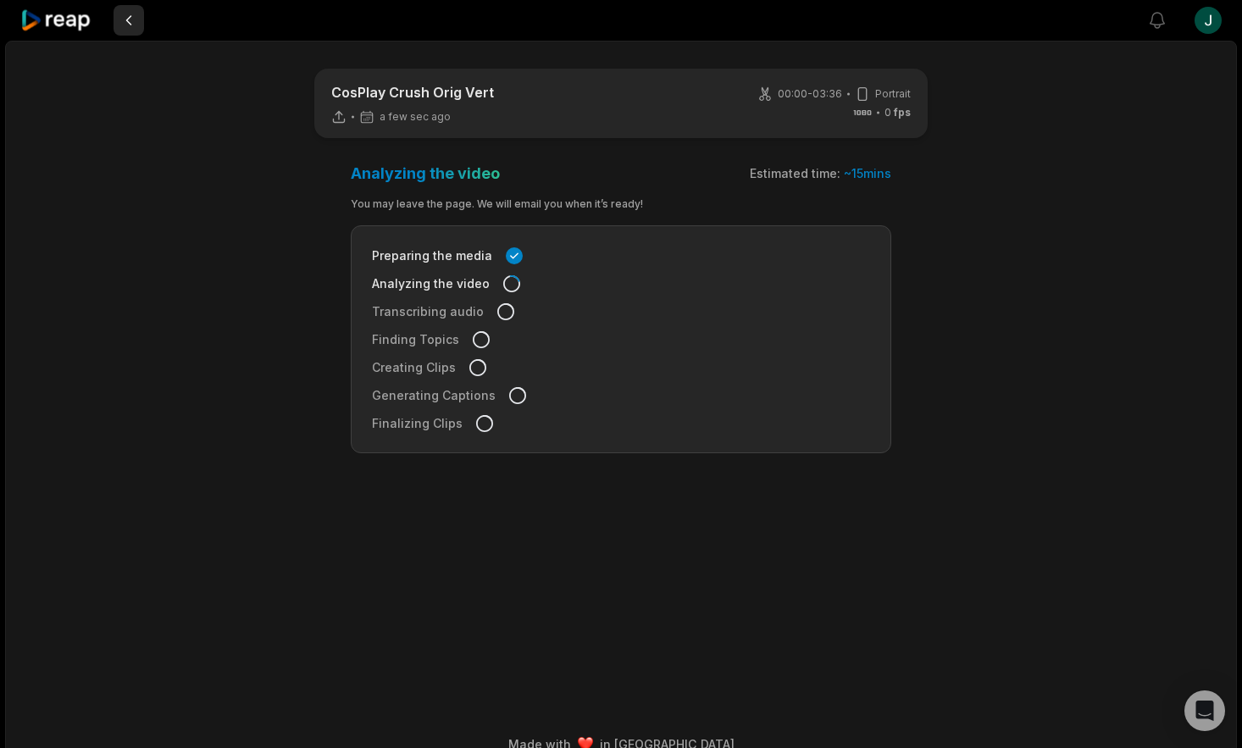
click at [125, 19] on button at bounding box center [128, 20] width 30 height 30
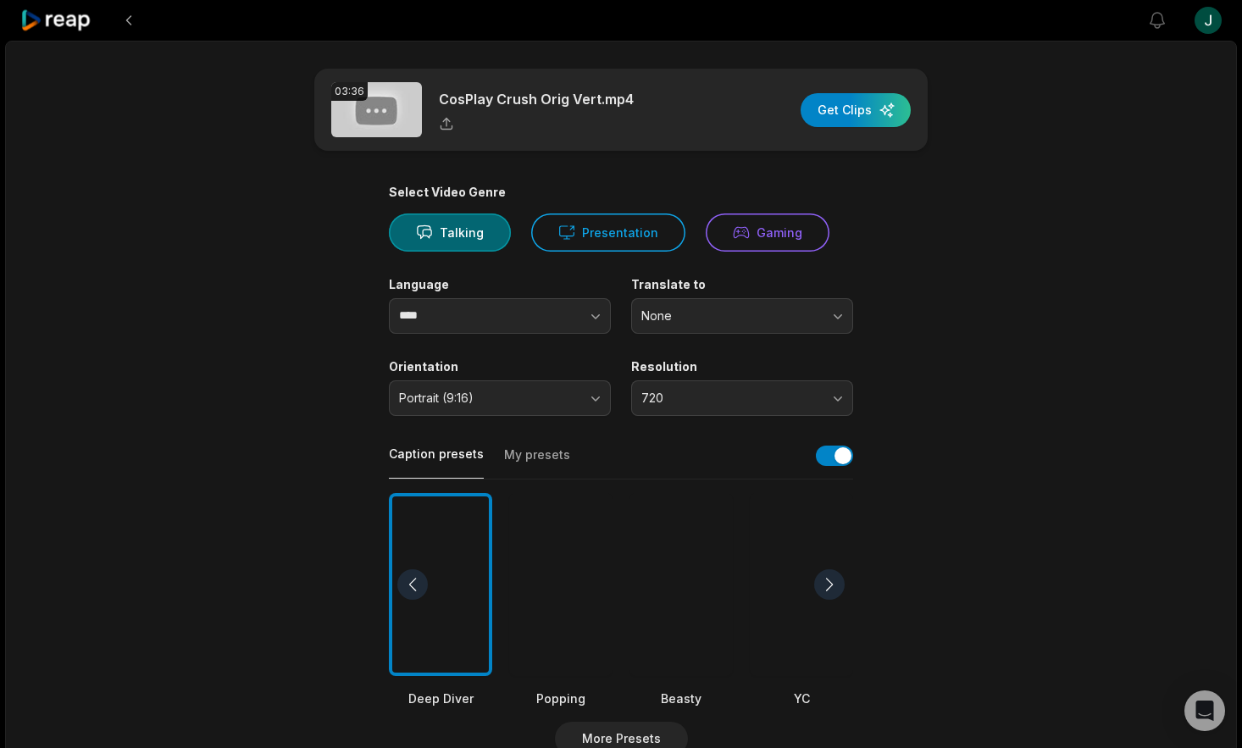
click at [67, 20] on icon at bounding box center [56, 20] width 72 height 23
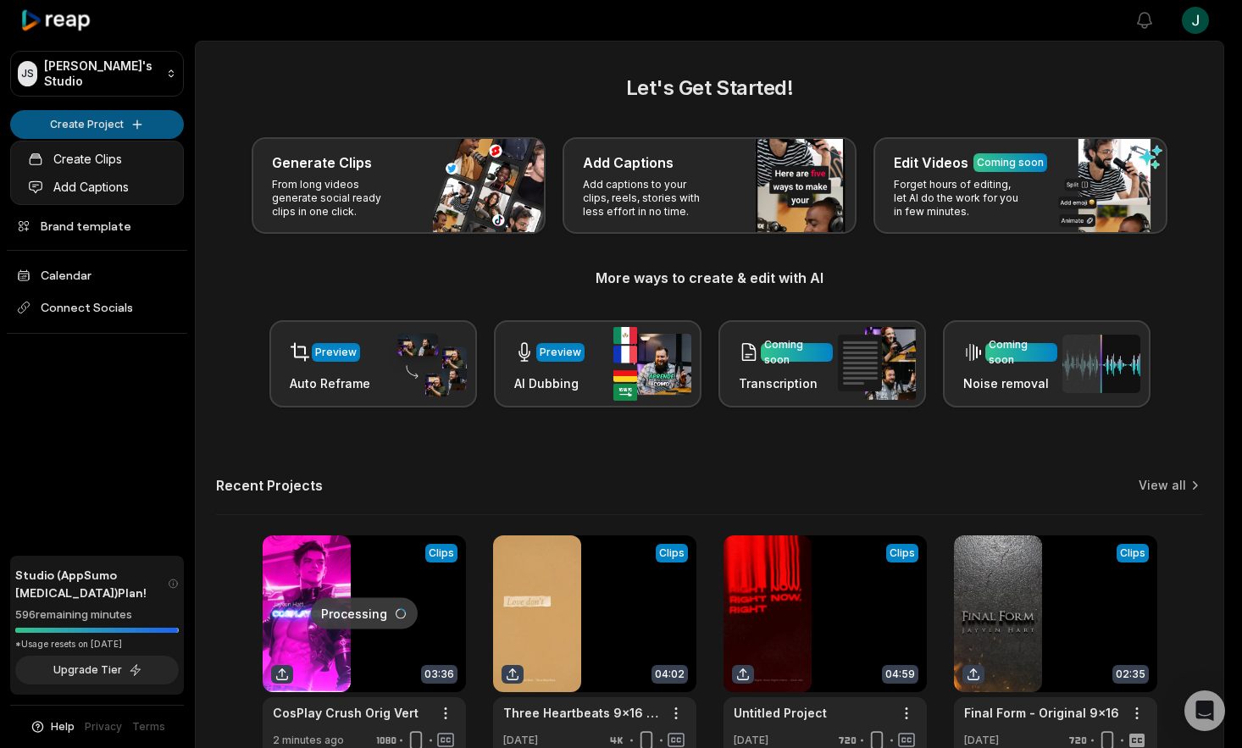
click at [126, 130] on html "JS Jerrod's Studio Create Project Home Projects Brand template Calendar Connect…" at bounding box center [621, 374] width 1242 height 748
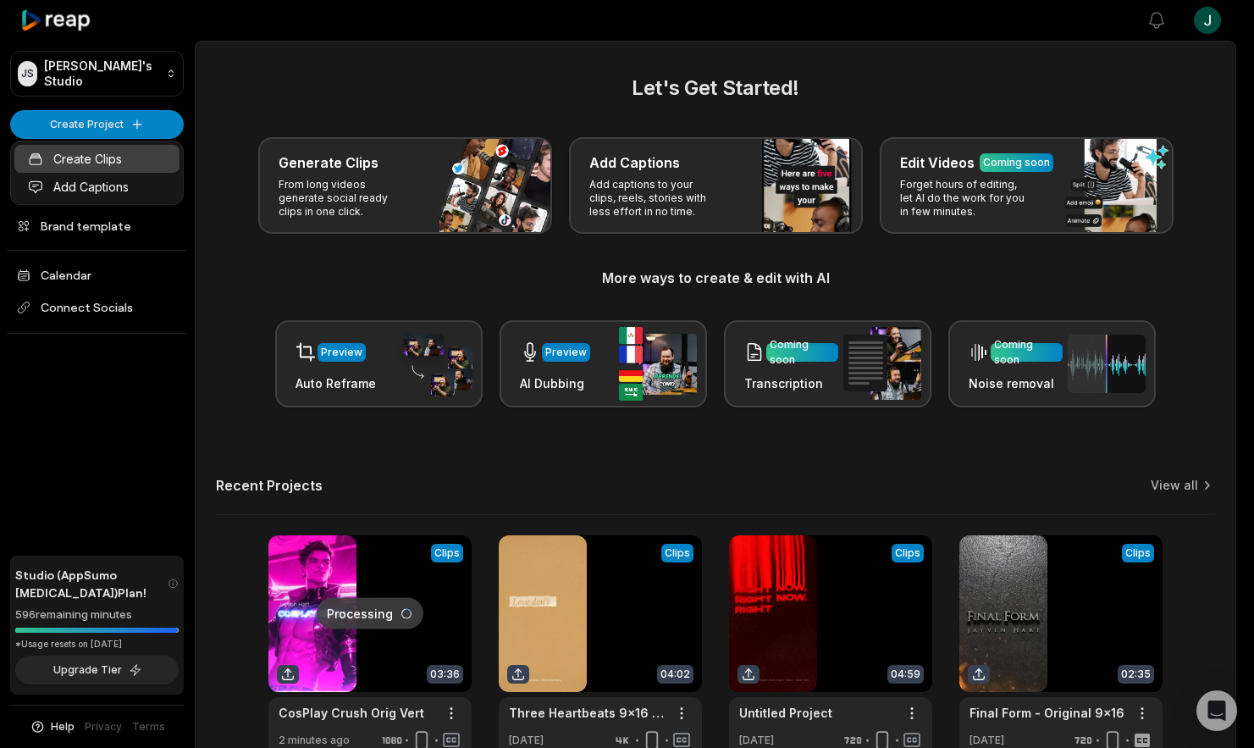
click at [91, 161] on link "Create Clips" at bounding box center [96, 159] width 165 height 28
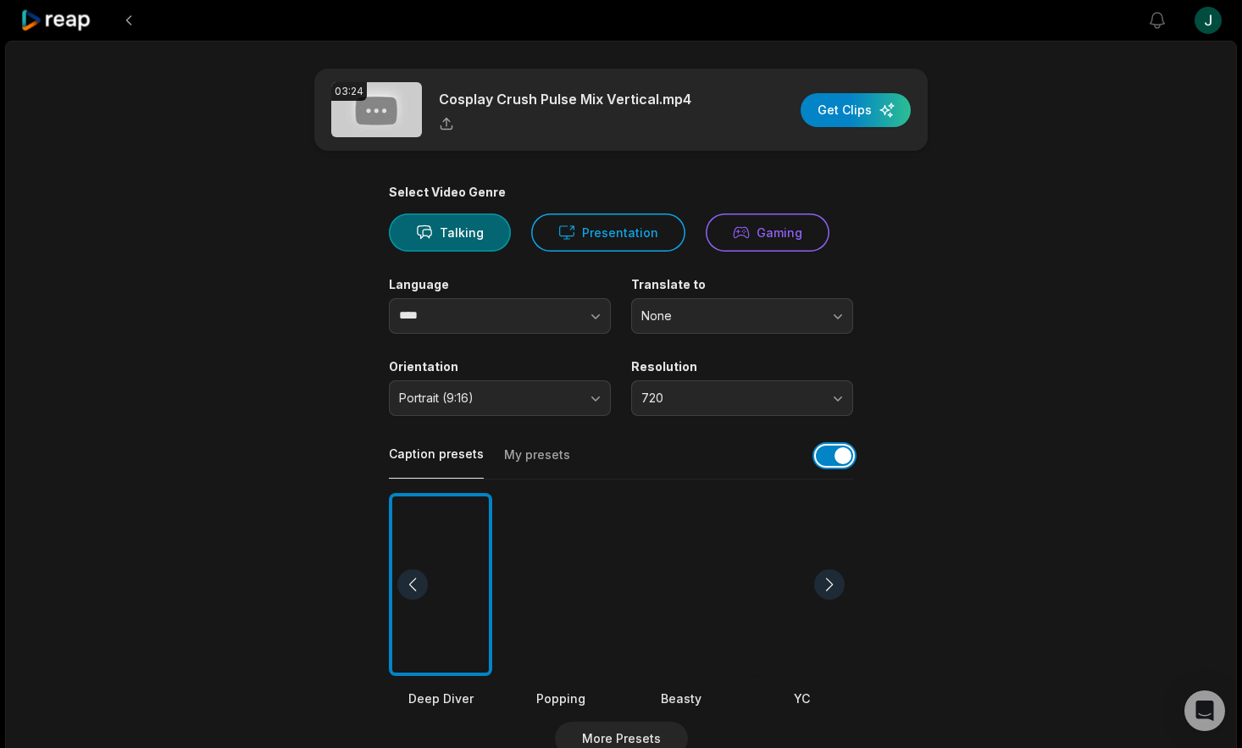
click at [823, 456] on button "button" at bounding box center [834, 455] width 37 height 20
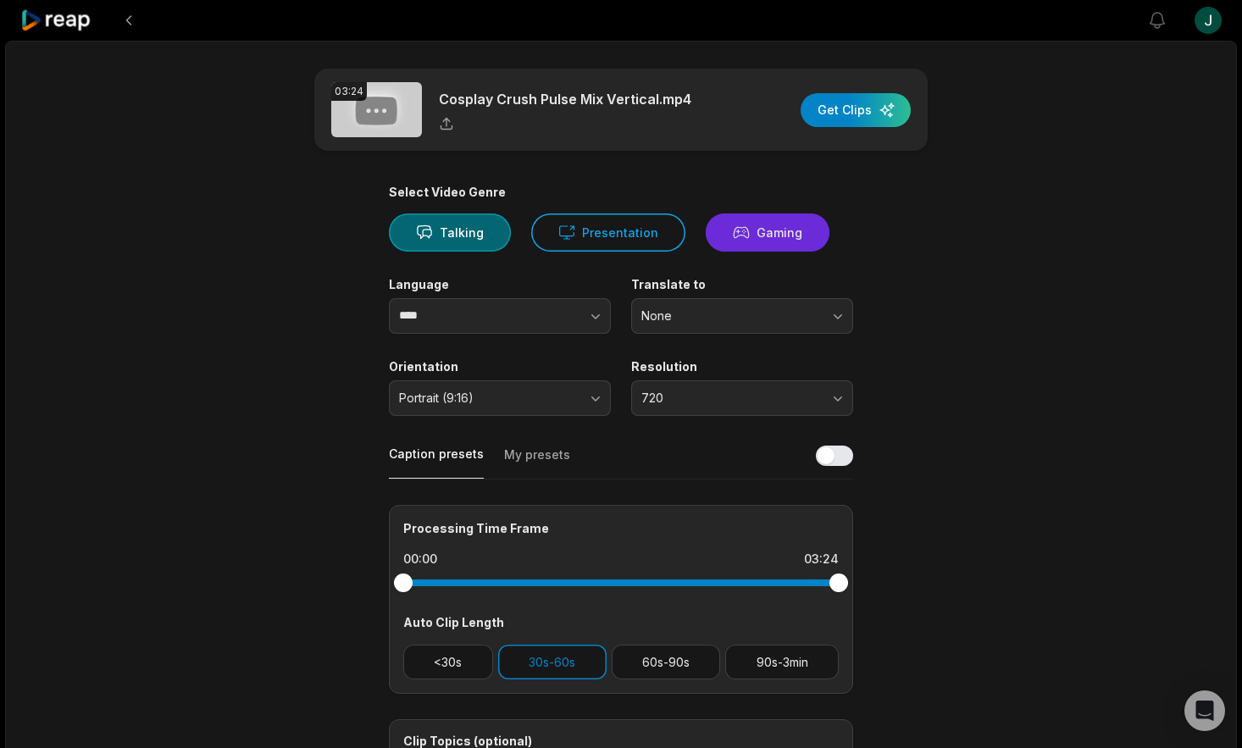
click at [769, 219] on button "Gaming" at bounding box center [767, 232] width 124 height 38
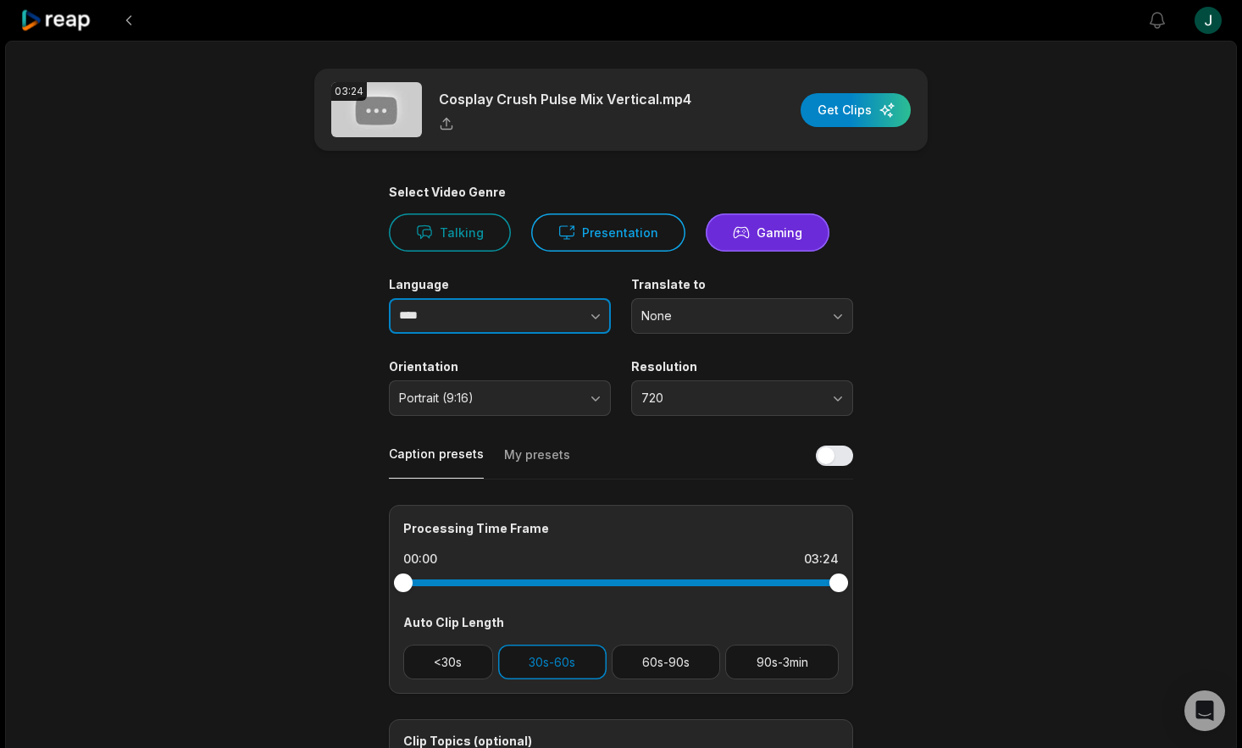
click at [490, 322] on input "****" at bounding box center [500, 316] width 222 height 36
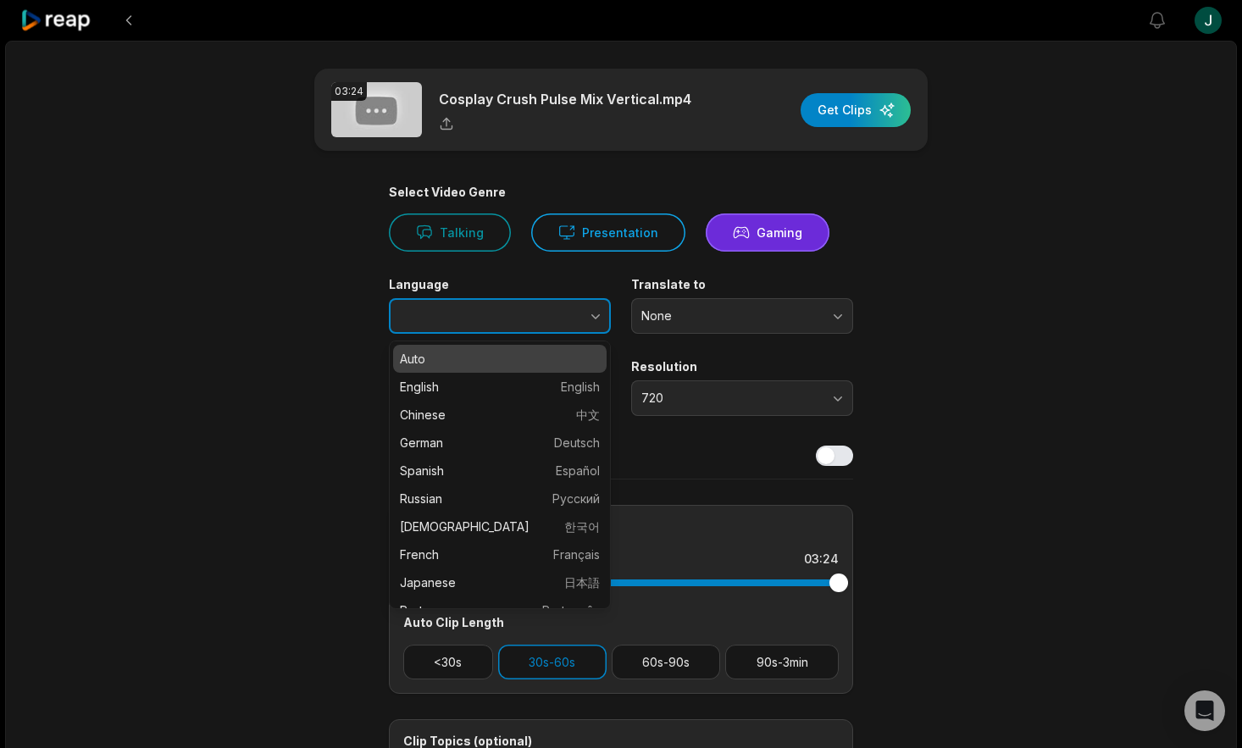
click at [589, 311] on icon "button" at bounding box center [595, 315] width 17 height 17
type input "*******"
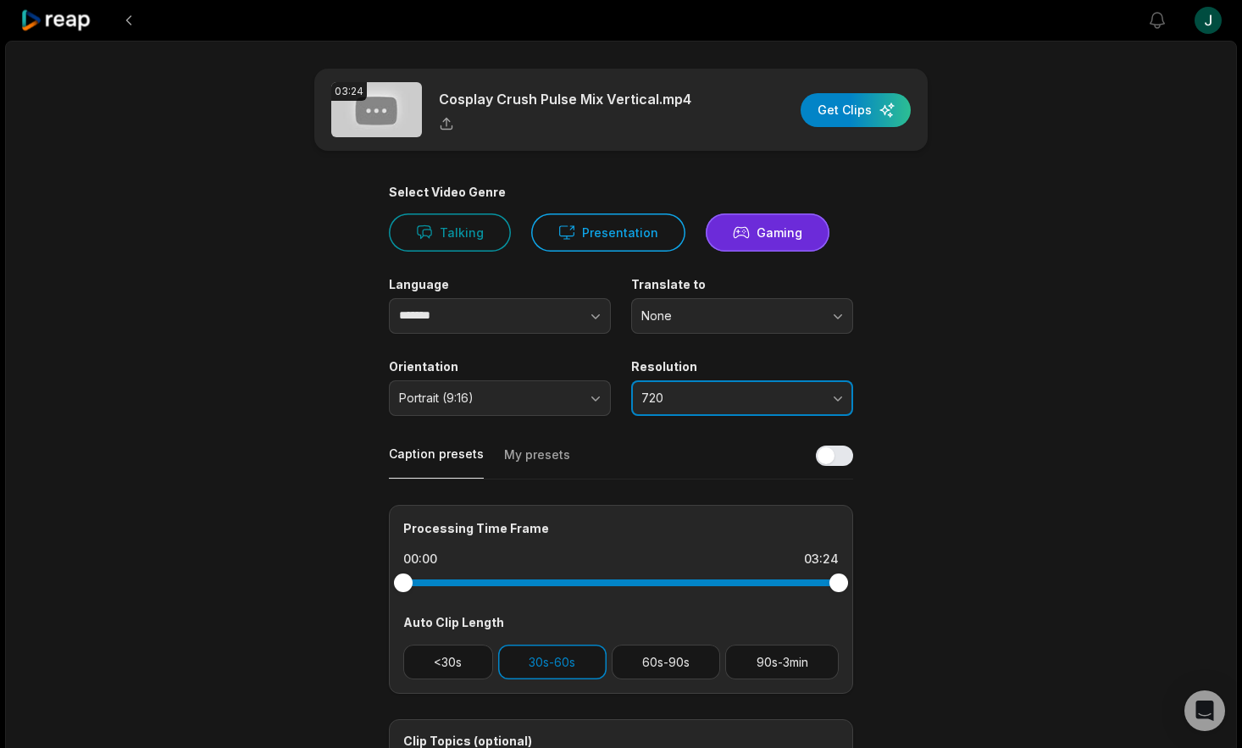
click at [652, 398] on span "720" at bounding box center [730, 397] width 178 height 15
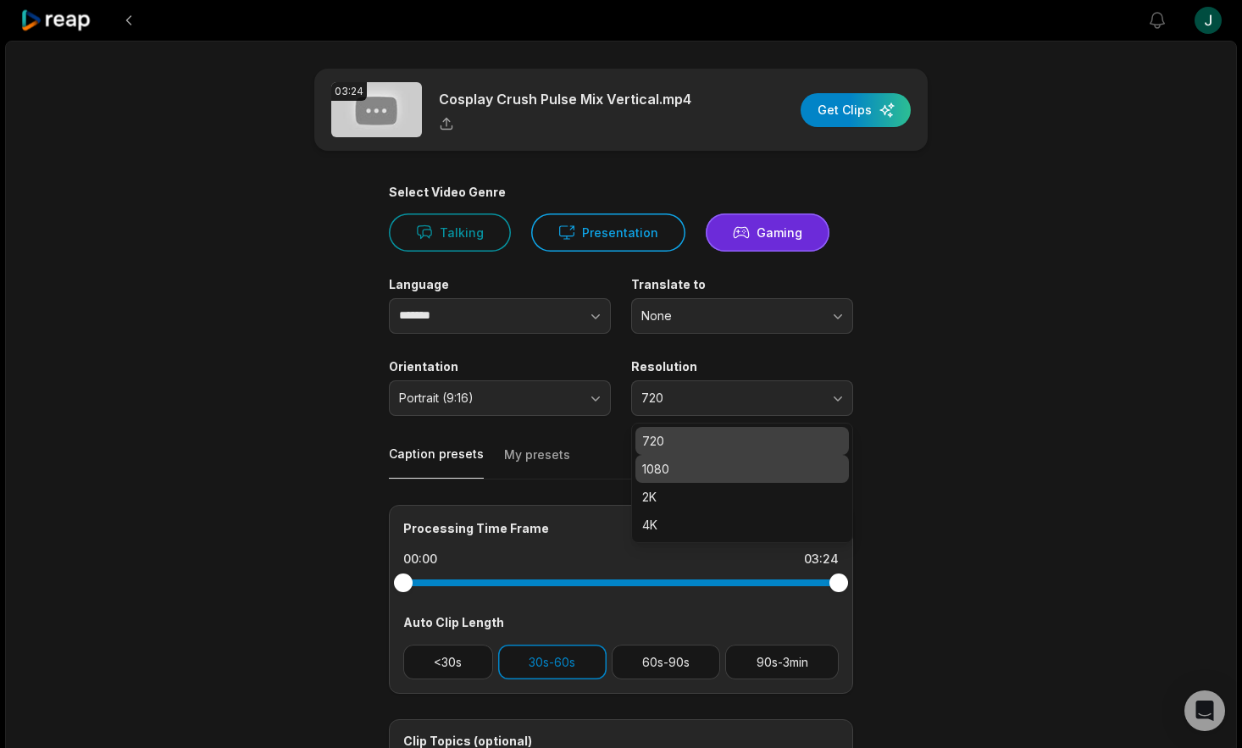
click at [661, 470] on p "1080" at bounding box center [742, 469] width 200 height 18
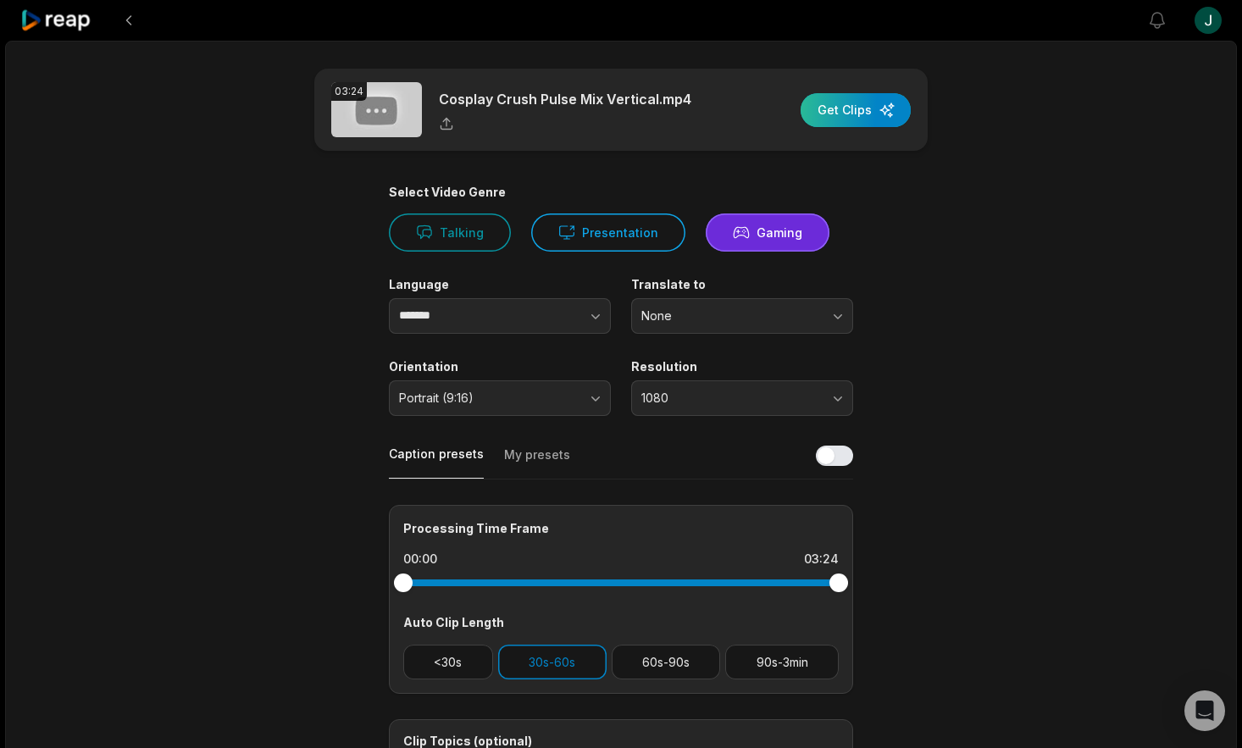
click at [842, 102] on div "button" at bounding box center [855, 110] width 110 height 34
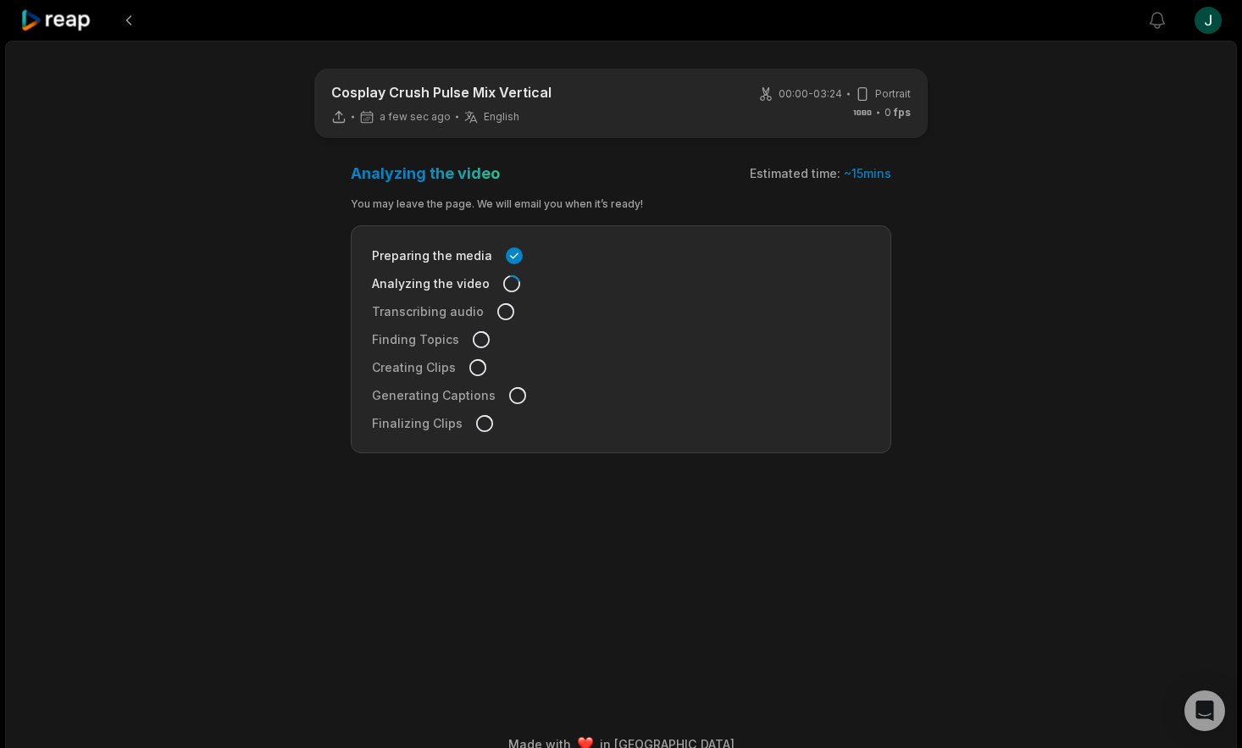
click at [53, 23] on icon at bounding box center [56, 20] width 72 height 23
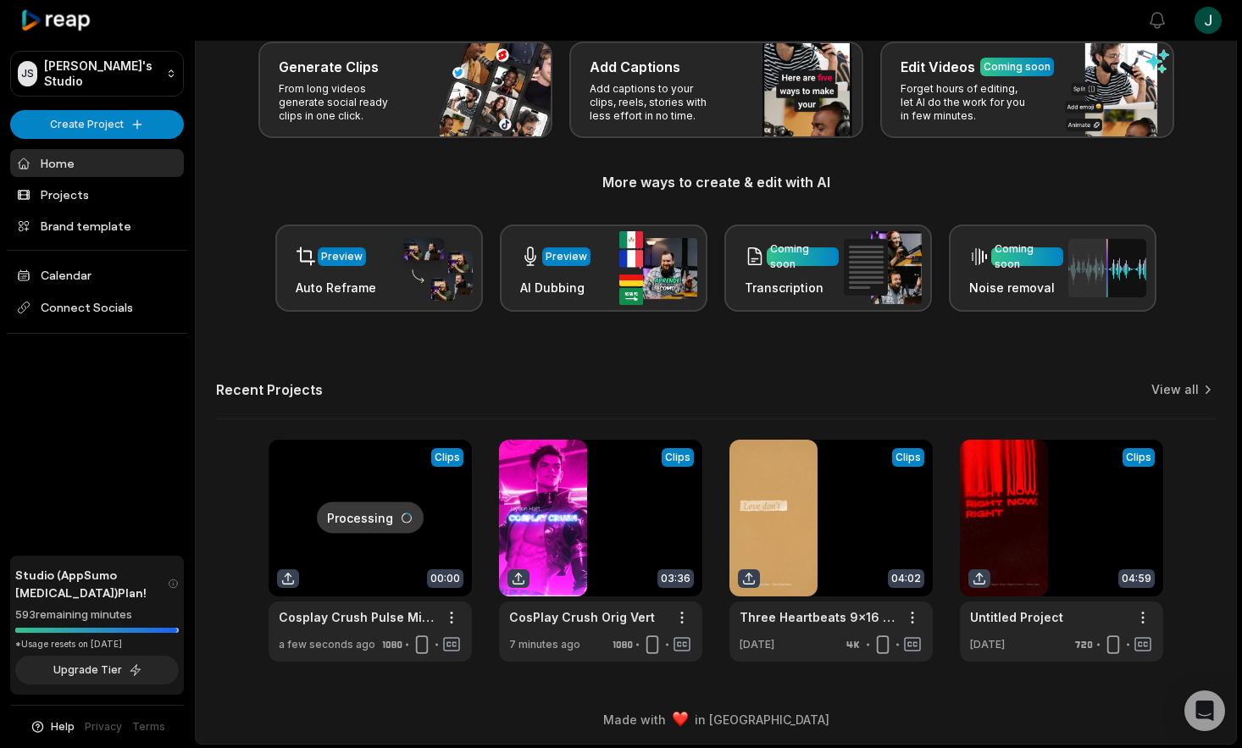
scroll to position [97, 0]
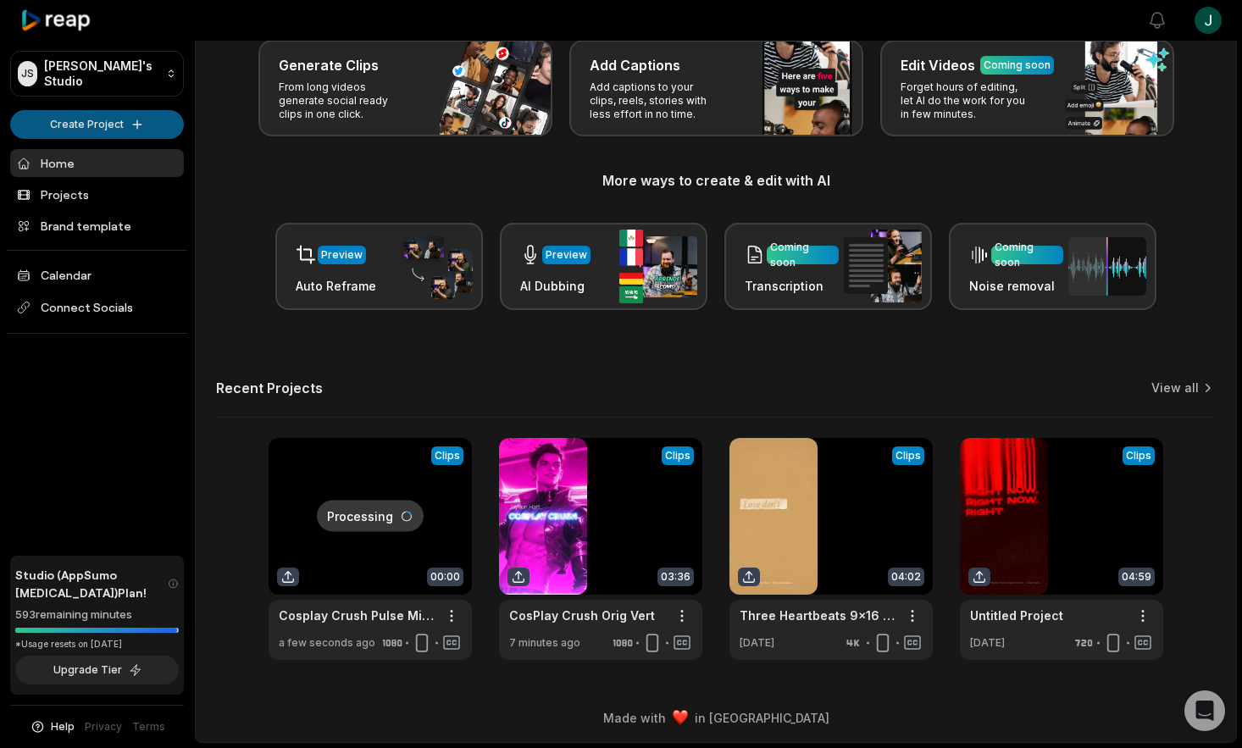
click at [60, 119] on html "JS Jerrod's Studio Create Project Home Projects Brand template Calendar Connect…" at bounding box center [621, 277] width 1242 height 748
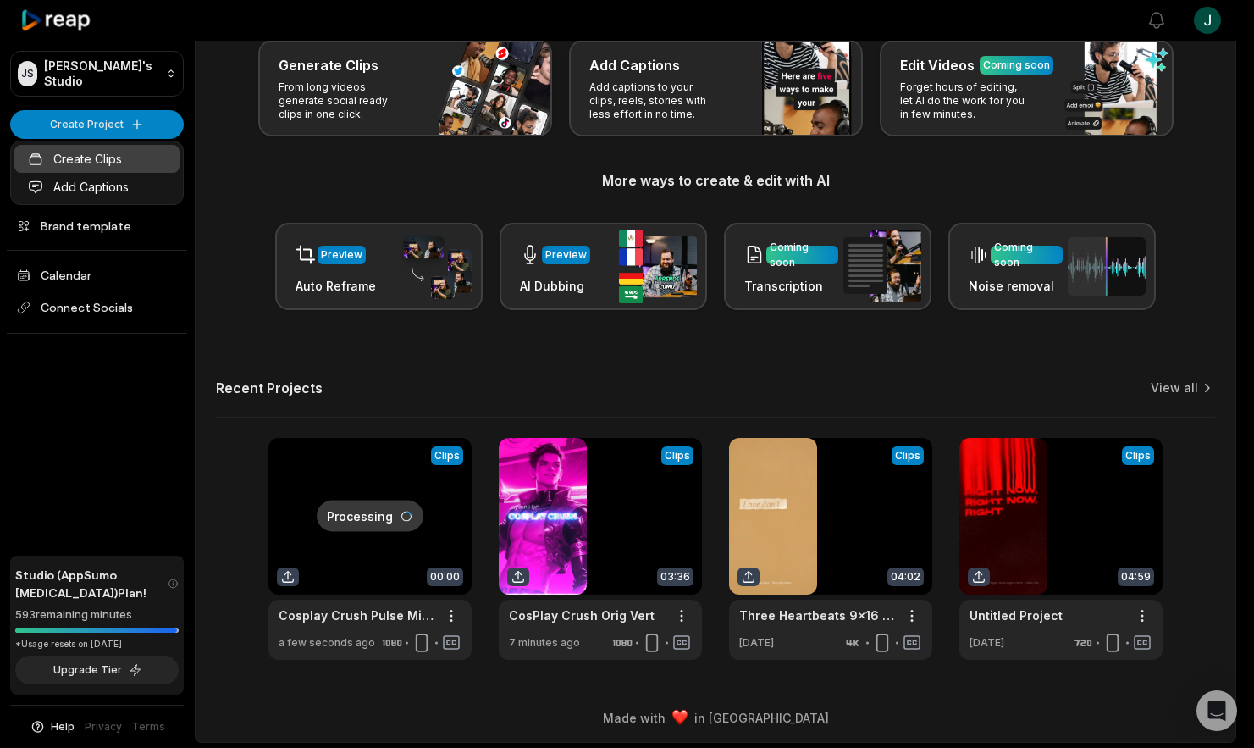
click at [102, 163] on link "Create Clips" at bounding box center [96, 159] width 165 height 28
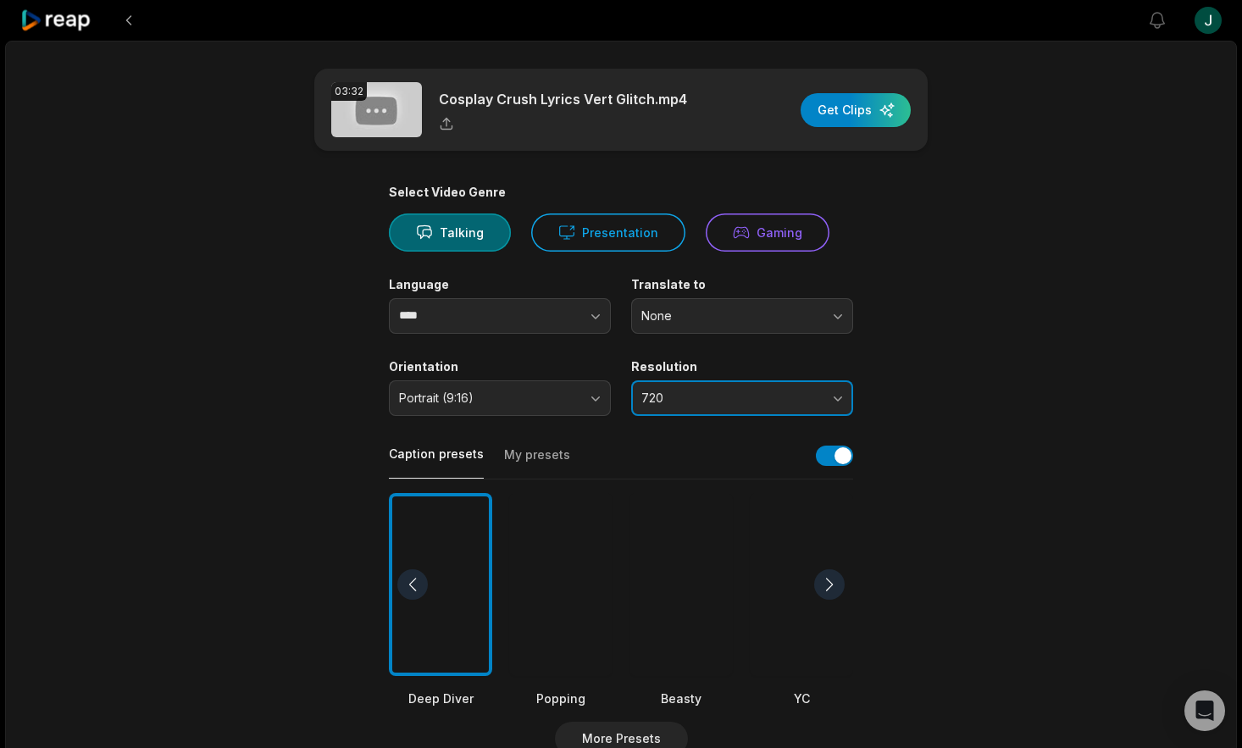
click at [678, 409] on button "720" at bounding box center [742, 398] width 222 height 36
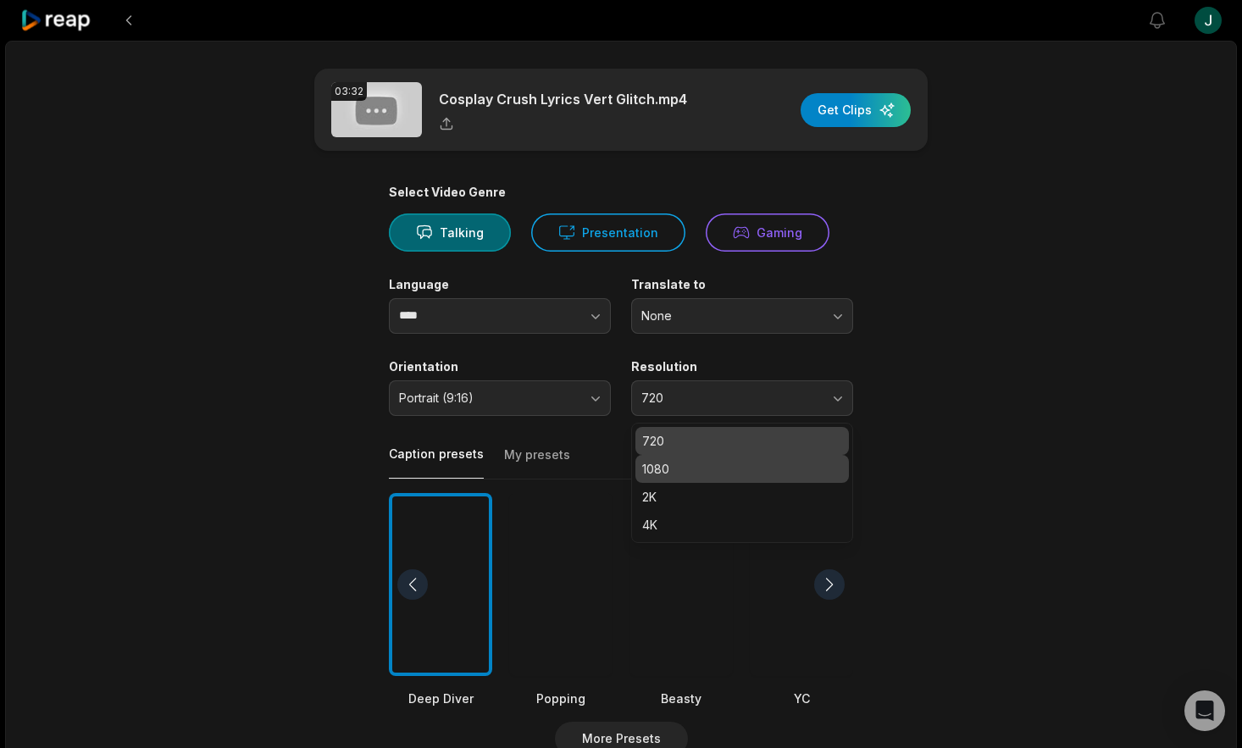
click at [651, 467] on p "1080" at bounding box center [742, 469] width 200 height 18
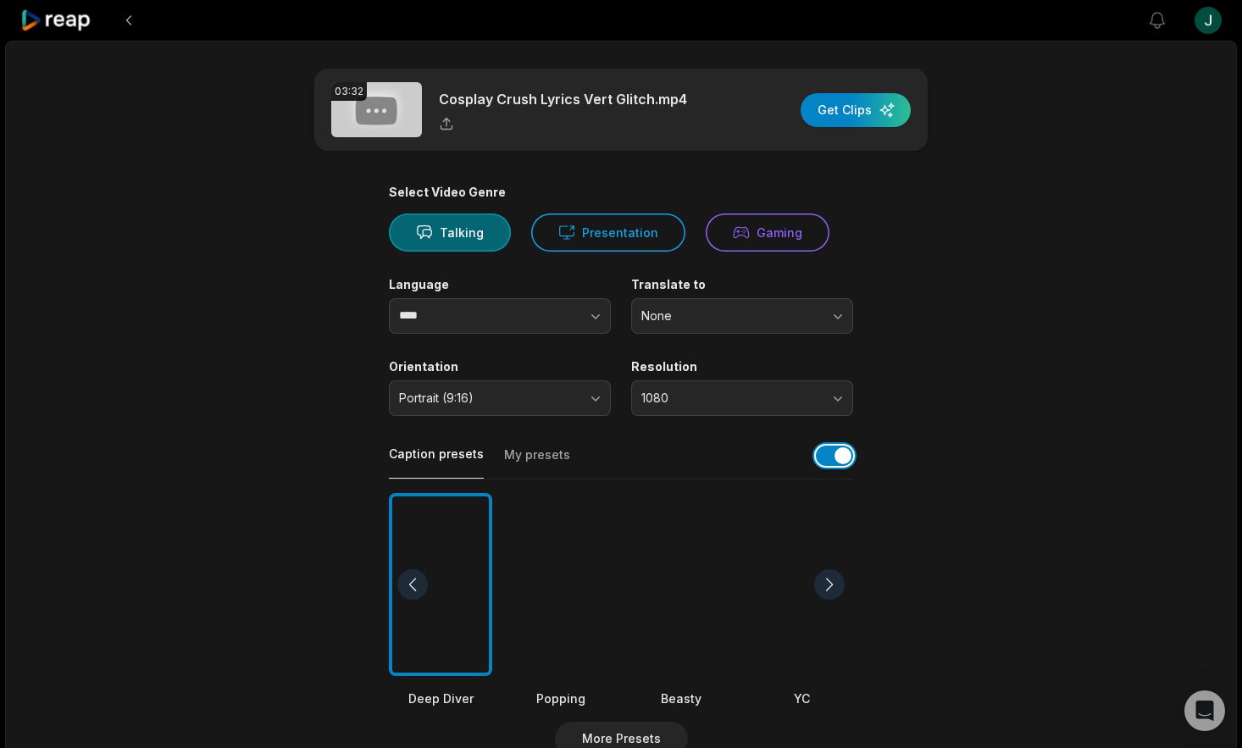
click at [821, 456] on button "button" at bounding box center [834, 455] width 37 height 20
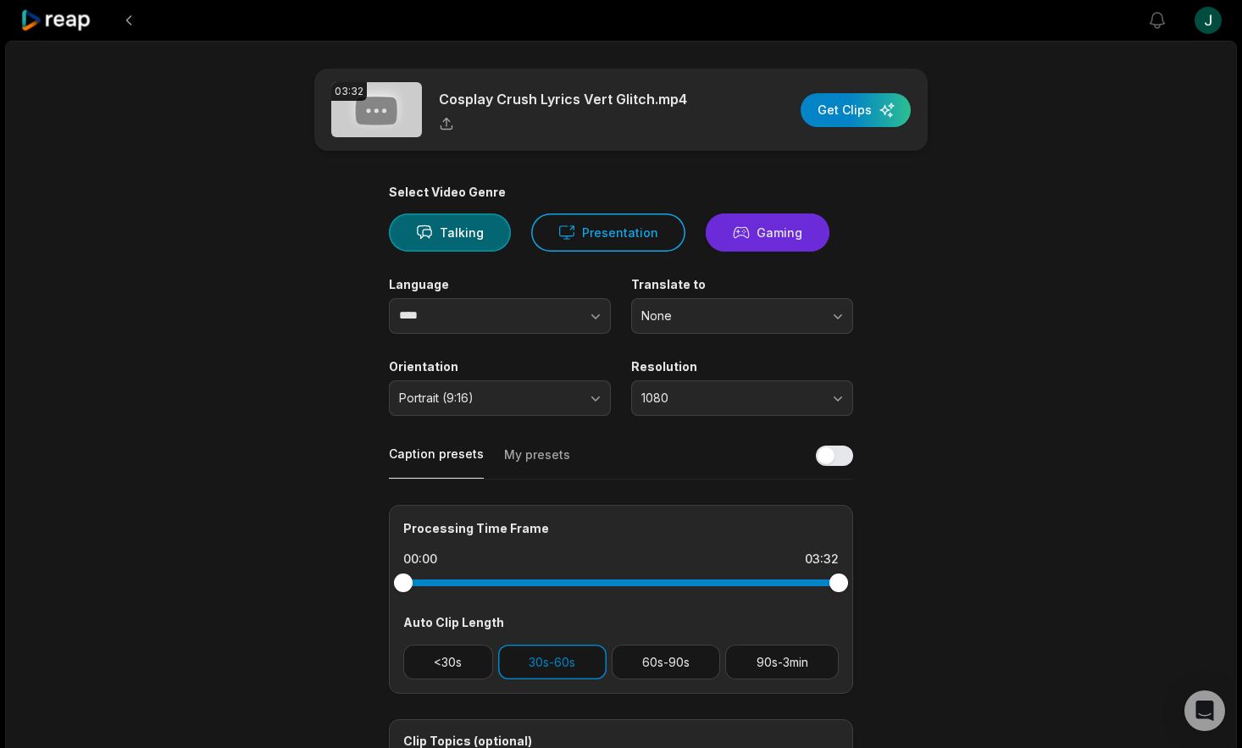
click at [789, 237] on button "Gaming" at bounding box center [767, 232] width 124 height 38
click at [842, 109] on div "button" at bounding box center [855, 110] width 110 height 34
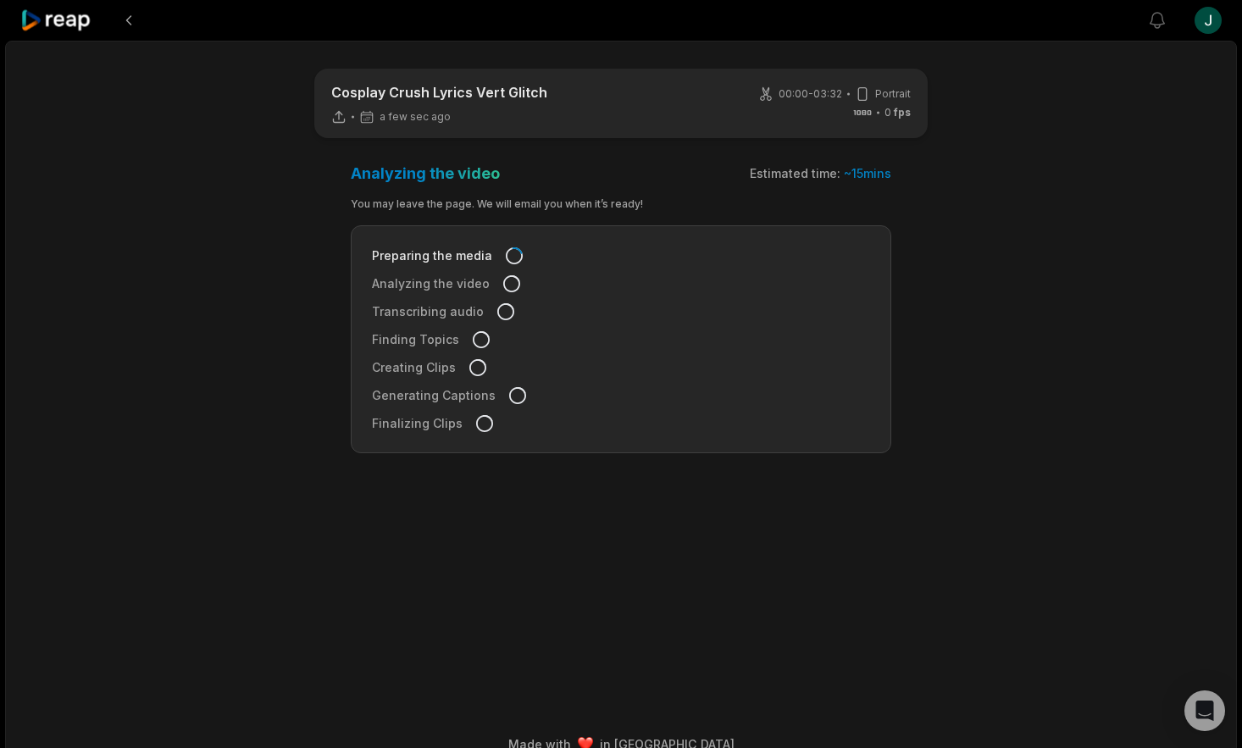
click at [49, 24] on icon at bounding box center [56, 20] width 72 height 23
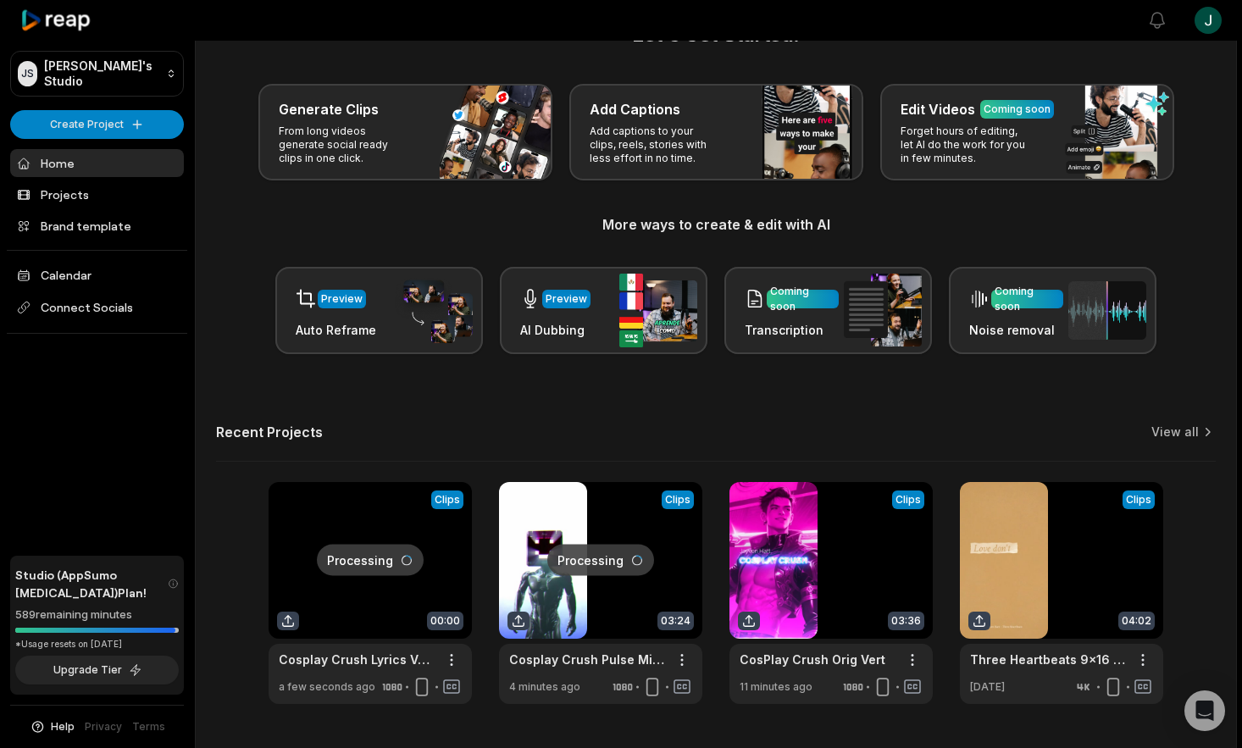
scroll to position [97, 0]
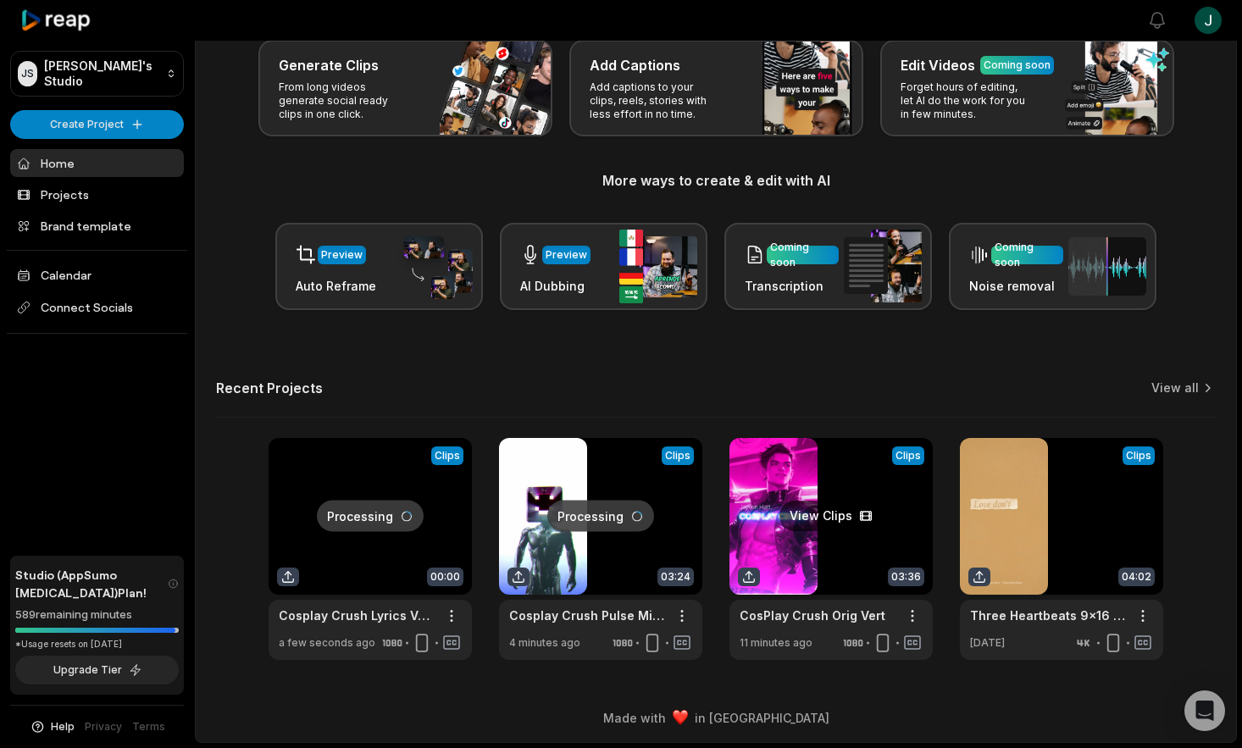
click at [838, 512] on link at bounding box center [830, 549] width 203 height 222
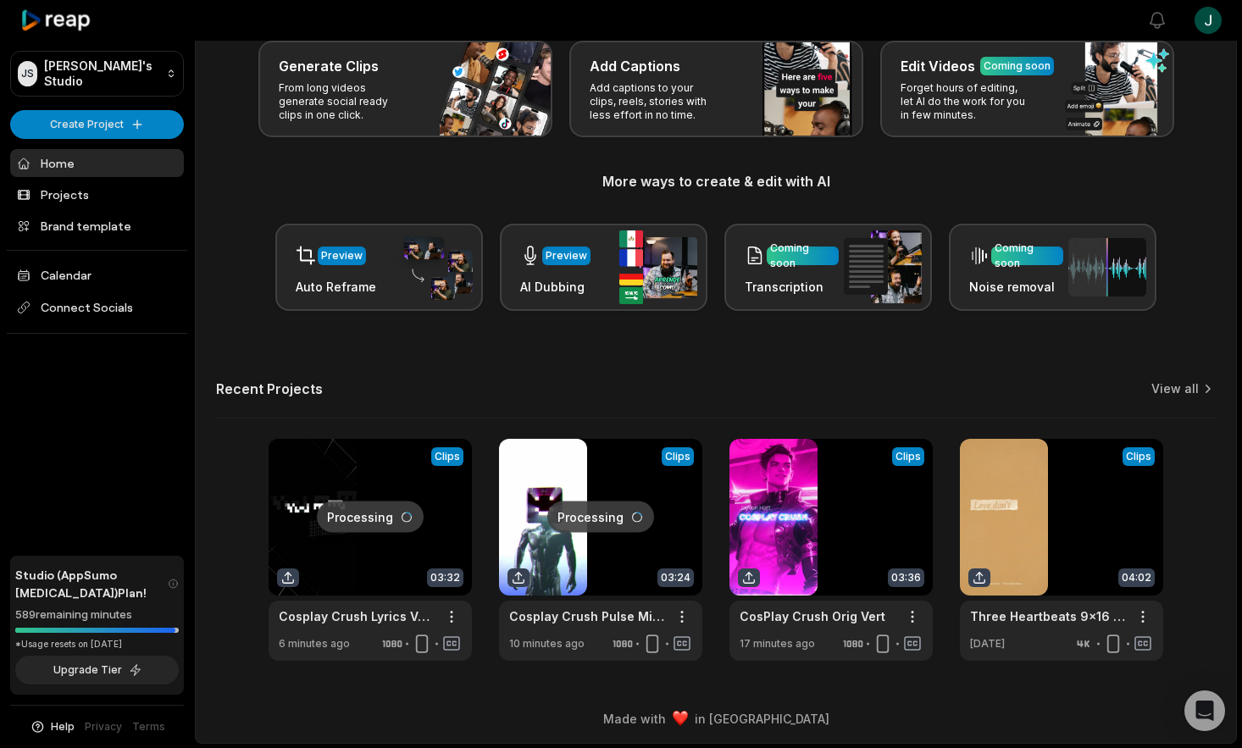
scroll to position [97, 0]
click at [1192, 391] on link "View all" at bounding box center [1174, 387] width 47 height 17
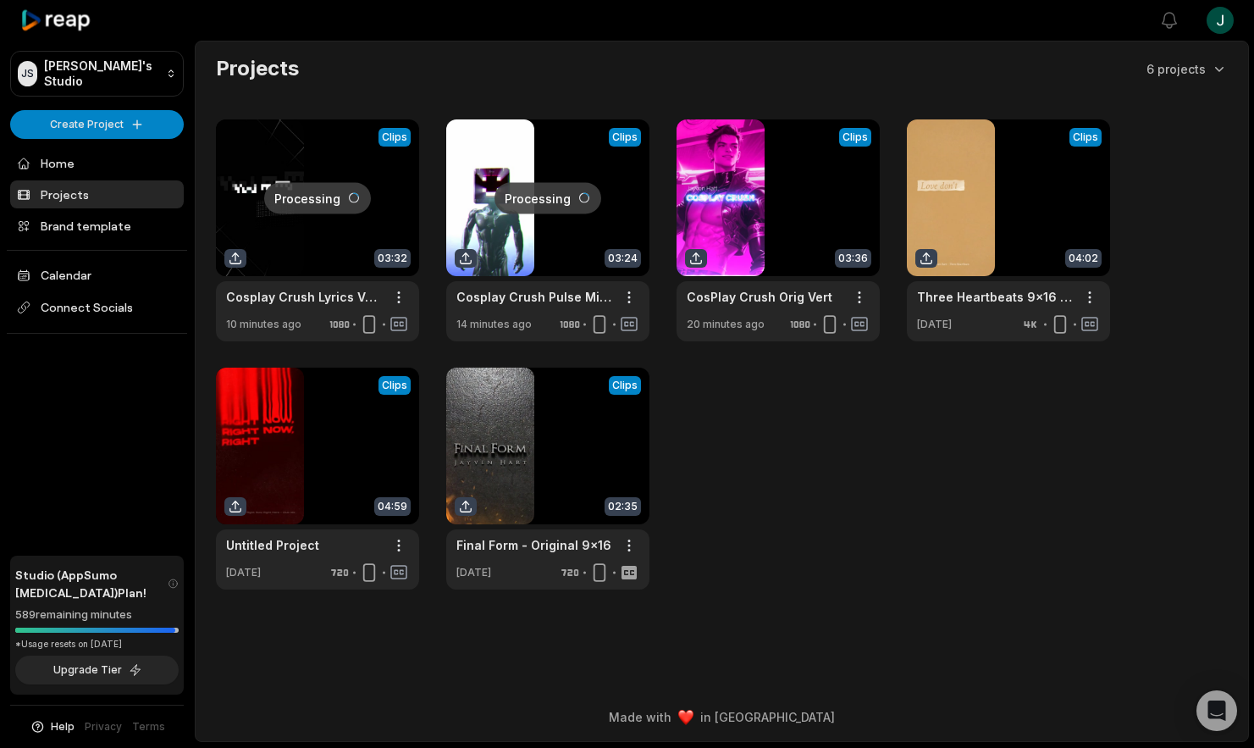
click at [58, 13] on icon at bounding box center [56, 20] width 72 height 23
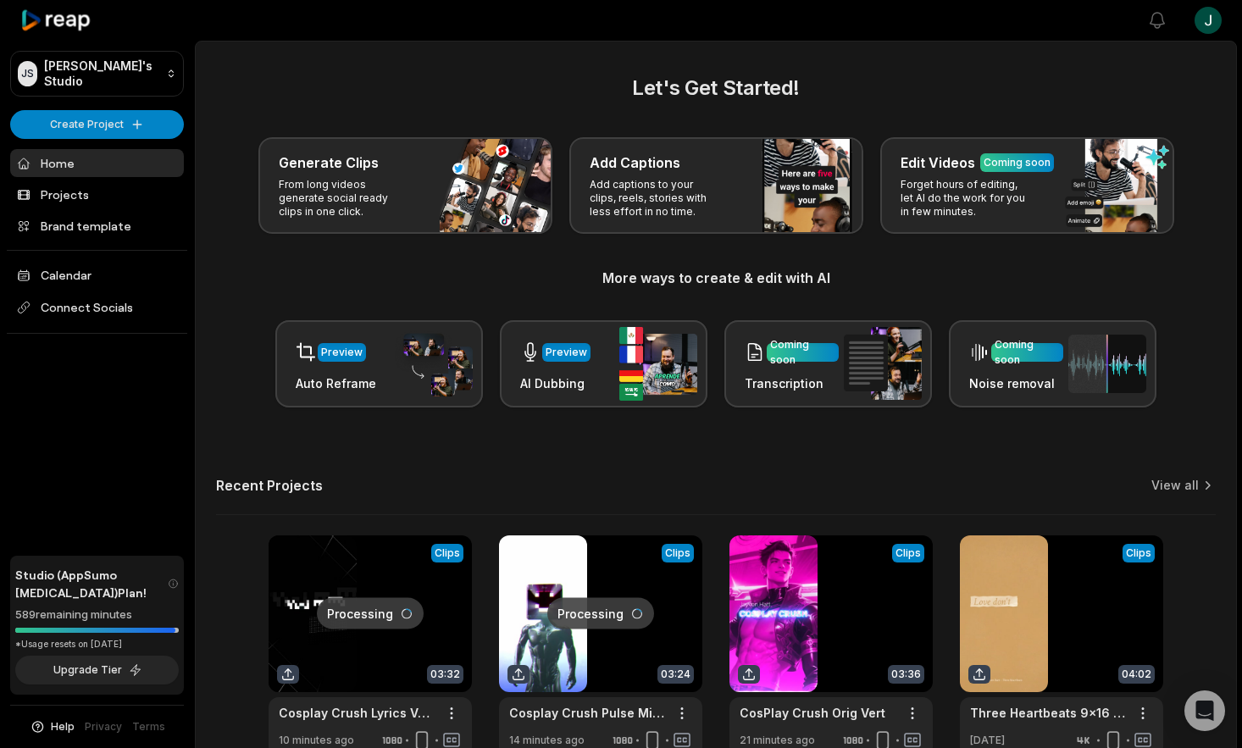
click at [686, 610] on link at bounding box center [600, 646] width 203 height 222
click at [457, 609] on link at bounding box center [369, 646] width 203 height 222
